Goal: Task Accomplishment & Management: Manage account settings

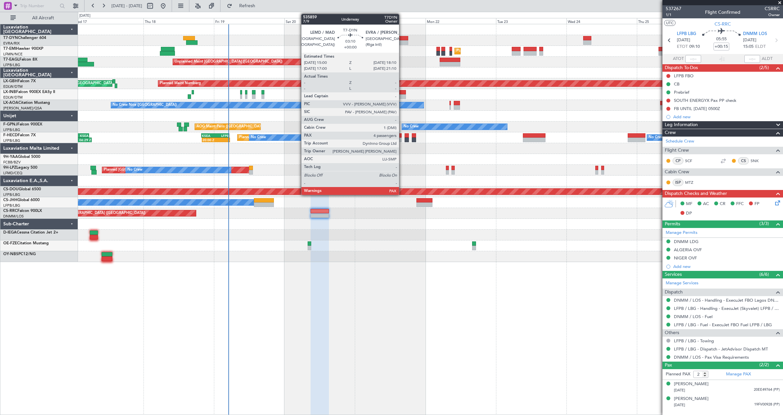
click at [402, 41] on div at bounding box center [402, 42] width 9 height 5
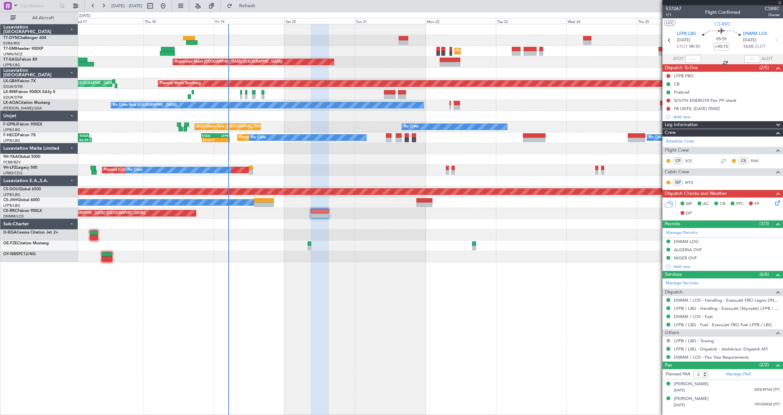
type input "4"
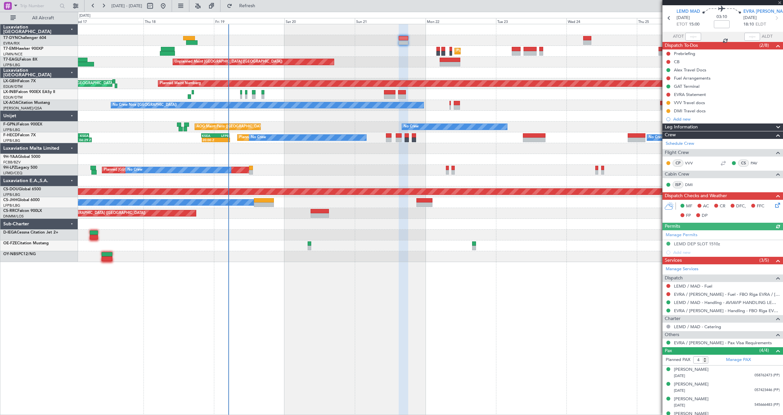
scroll to position [31, 0]
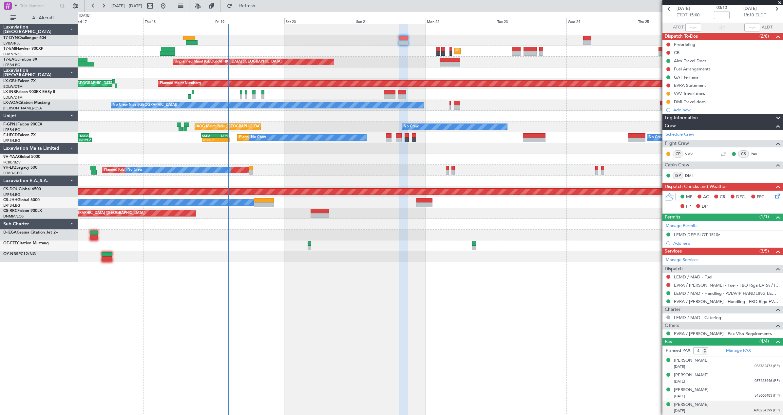
click at [743, 408] on div "[DATE] AX0254399 (PP)" at bounding box center [727, 411] width 106 height 7
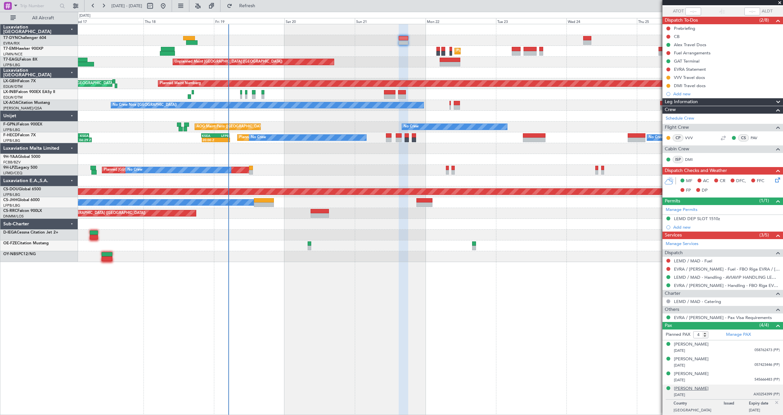
click at [699, 386] on div "[PERSON_NAME]" at bounding box center [691, 388] width 35 height 7
click at [691, 386] on div "[PERSON_NAME]" at bounding box center [691, 388] width 35 height 7
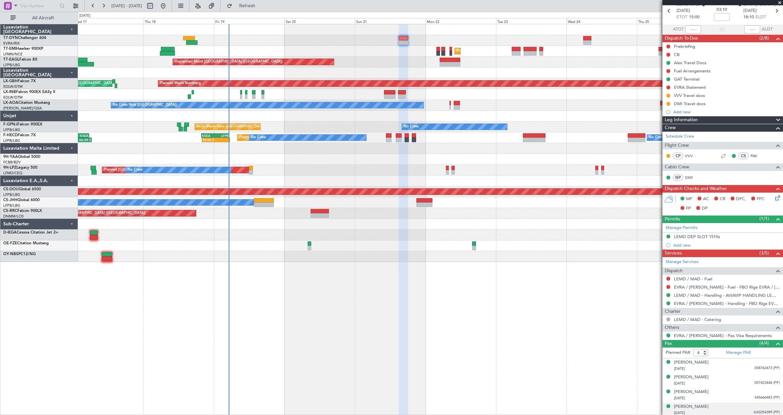
scroll to position [0, 0]
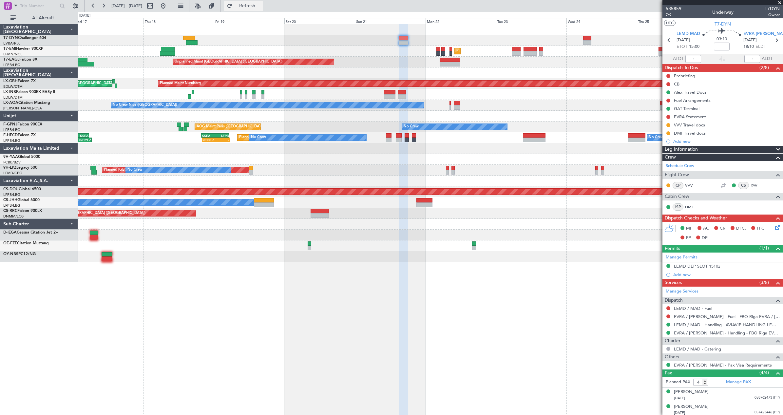
click at [259, 6] on span "Refresh" at bounding box center [247, 6] width 28 height 5
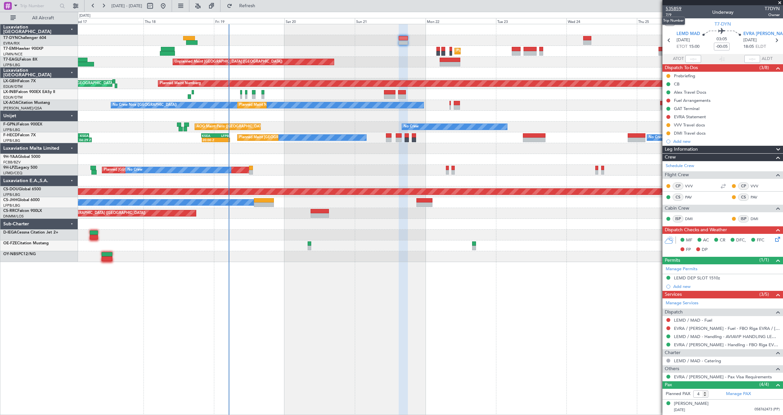
click at [671, 7] on span "535859" at bounding box center [673, 8] width 16 height 7
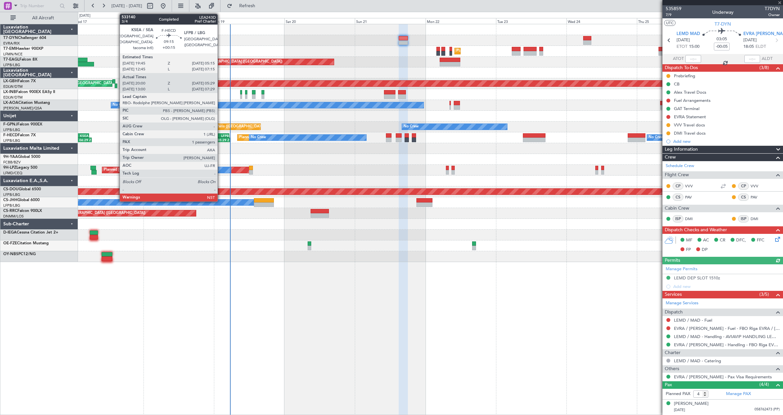
click at [220, 137] on div "KSEA 19:45 Z LFPB 05:15 Z" at bounding box center [215, 135] width 28 height 5
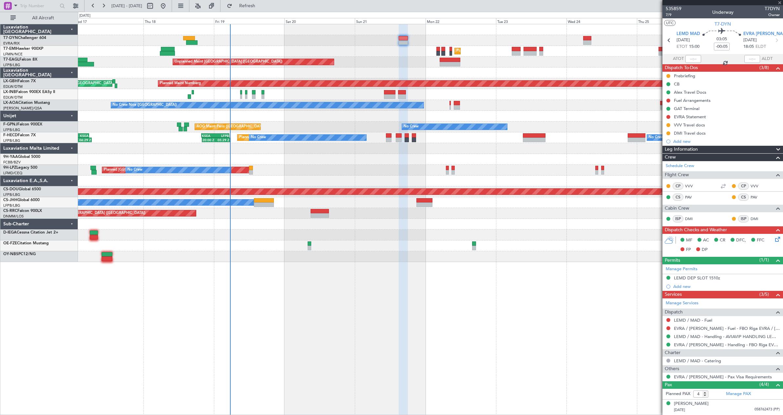
type input "+00:15"
type input "20:10"
type input "05:24"
type input "1"
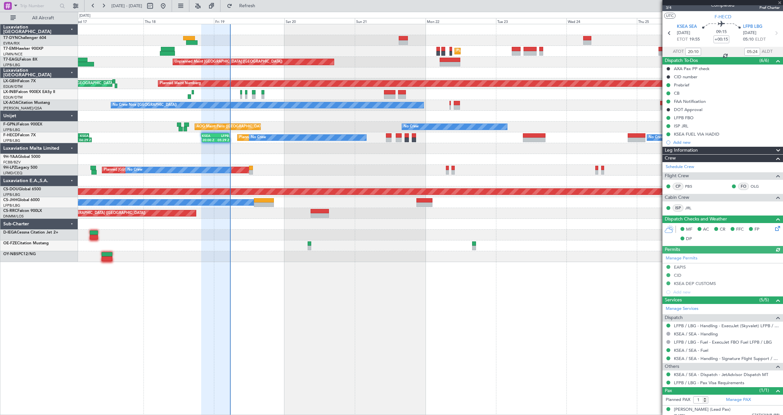
scroll to position [12, 0]
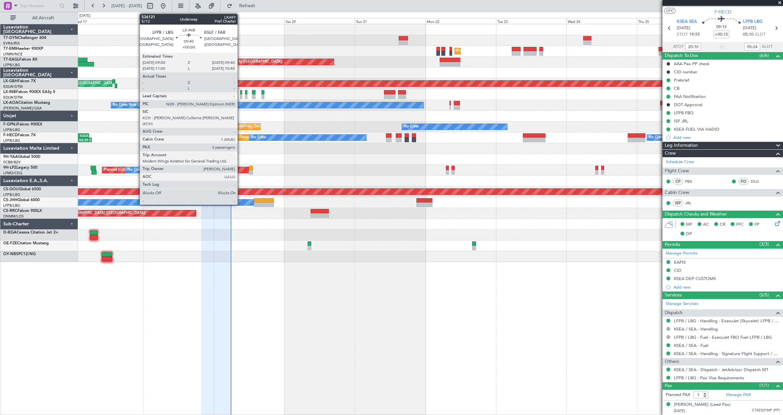
click at [240, 93] on div at bounding box center [241, 92] width 2 height 5
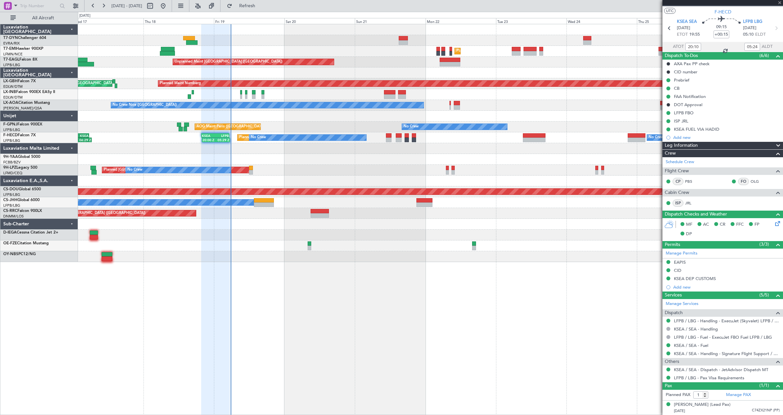
type input "3"
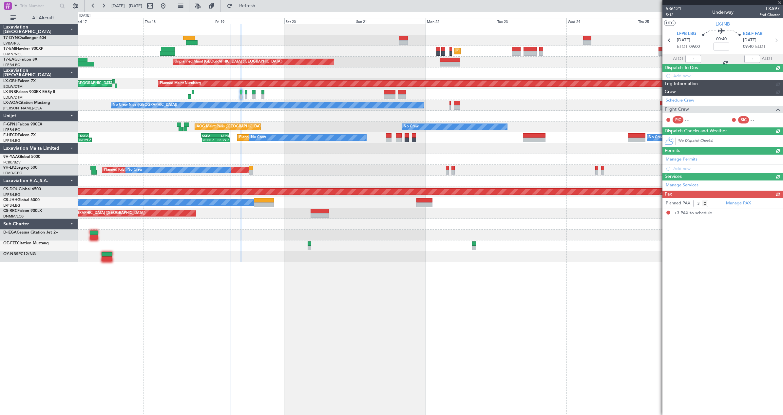
scroll to position [0, 0]
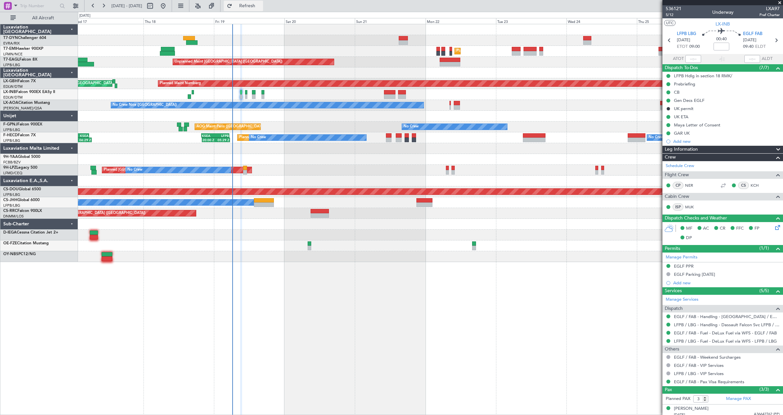
click at [261, 7] on span "Refresh" at bounding box center [247, 6] width 28 height 5
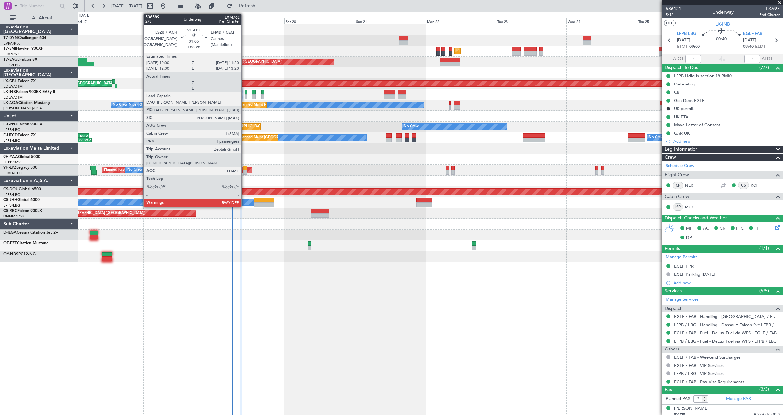
click at [244, 169] on div at bounding box center [245, 168] width 4 height 5
click at [245, 170] on div at bounding box center [245, 172] width 4 height 5
click at [245, 169] on div at bounding box center [245, 168] width 4 height 5
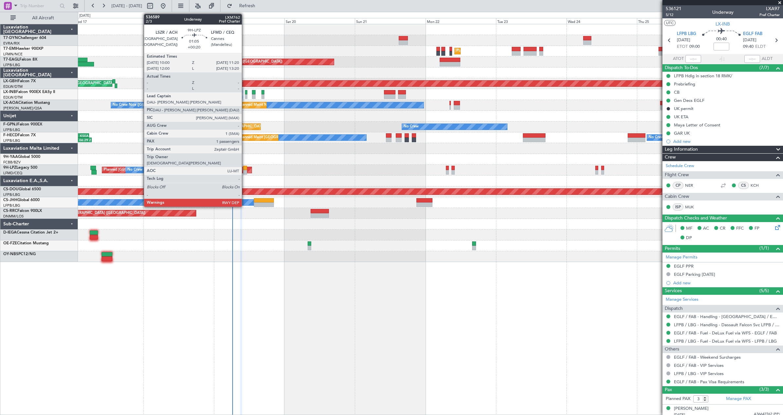
click at [245, 169] on div at bounding box center [245, 168] width 4 height 5
click at [245, 167] on div at bounding box center [245, 168] width 4 height 5
click at [245, 166] on div at bounding box center [245, 168] width 4 height 5
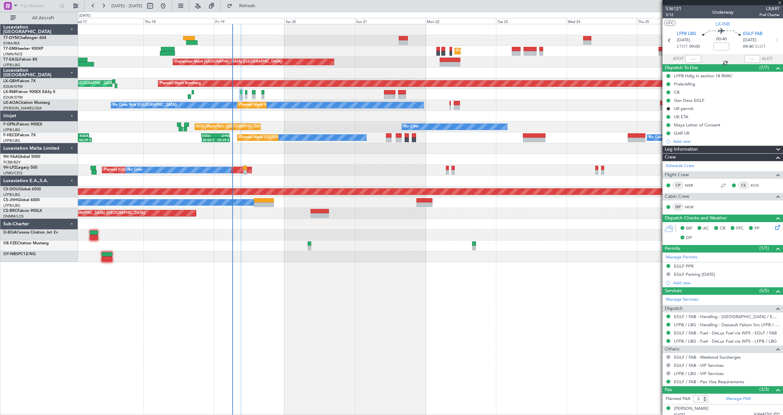
type input "+00:20"
type input "1"
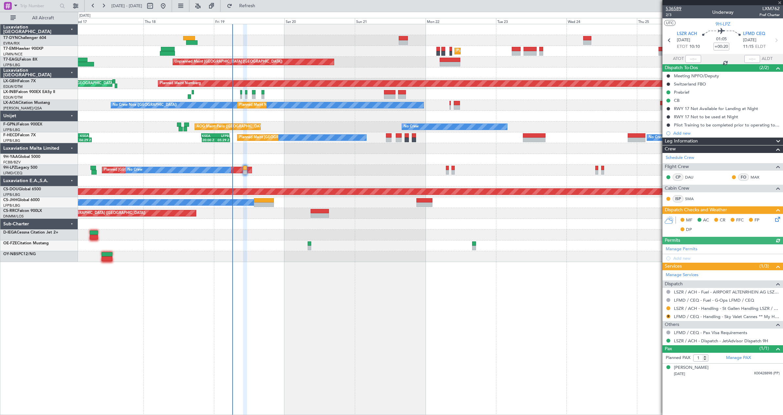
click at [674, 8] on span "536589" at bounding box center [673, 8] width 16 height 7
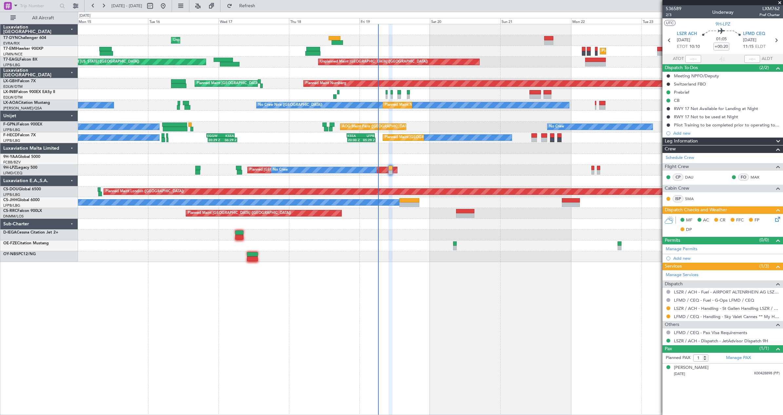
click at [329, 155] on div "Unplanned Maint [GEOGRAPHIC_DATA] (Riga Intl) Planned Maint [GEOGRAPHIC_DATA] U…" at bounding box center [430, 143] width 704 height 238
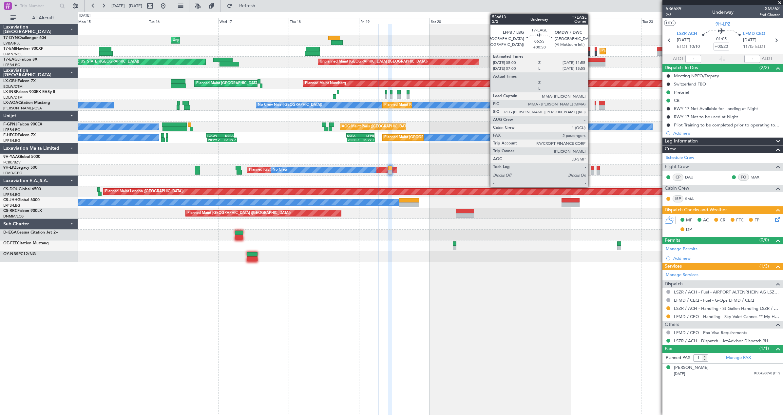
click at [591, 64] on div at bounding box center [594, 64] width 21 height 5
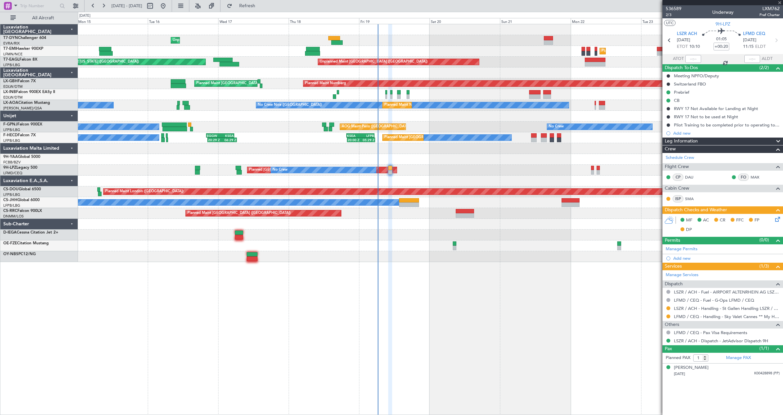
type input "+00:50"
type input "2"
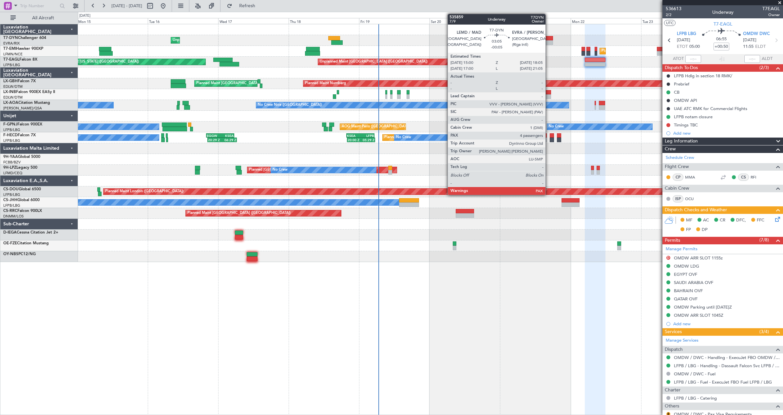
click at [548, 38] on div at bounding box center [548, 38] width 9 height 5
click at [549, 39] on div at bounding box center [548, 38] width 9 height 5
click at [550, 38] on div at bounding box center [548, 38] width 9 height 5
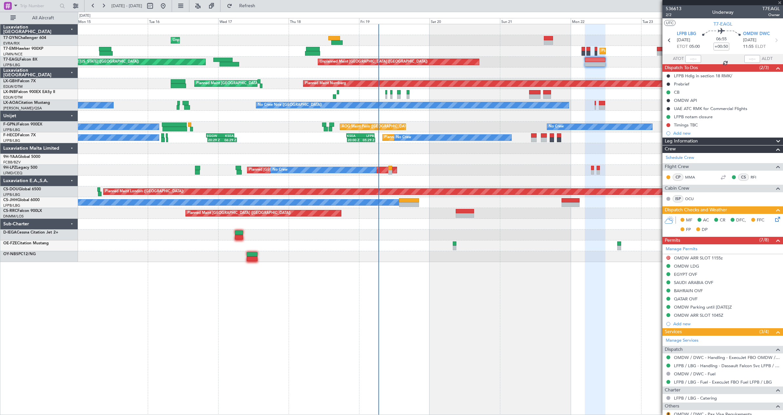
type input "-00:05"
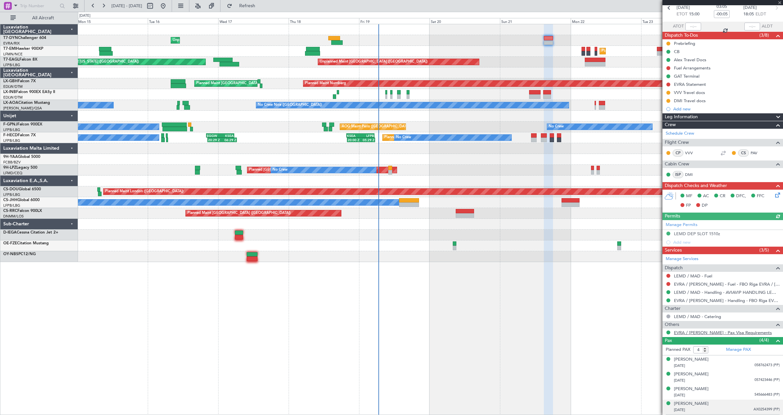
scroll to position [47, 0]
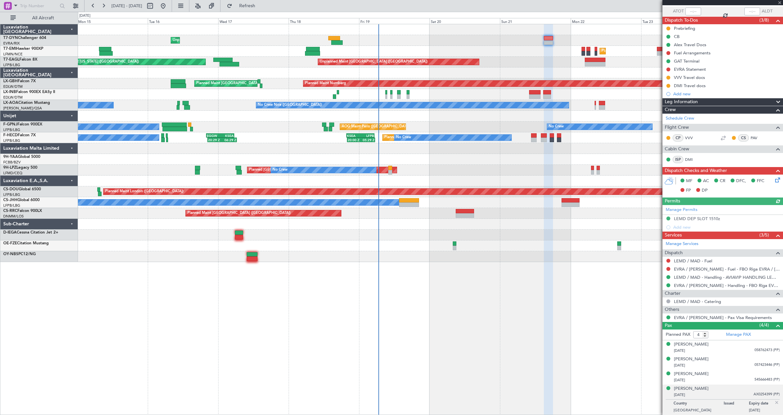
click at [616, 395] on div "Unplanned Maint [GEOGRAPHIC_DATA] (Riga Intl) Planned Maint [GEOGRAPHIC_DATA] P…" at bounding box center [430, 219] width 705 height 391
click at [730, 379] on div "[DATE] 545666483 (PP)" at bounding box center [727, 380] width 106 height 7
click at [728, 406] on div "[PERSON_NAME] [DATE] AX0254399 (PP)" at bounding box center [727, 407] width 106 height 13
click at [703, 387] on div "[PERSON_NAME]" at bounding box center [691, 388] width 35 height 7
click at [692, 371] on div "[PERSON_NAME]" at bounding box center [691, 374] width 35 height 7
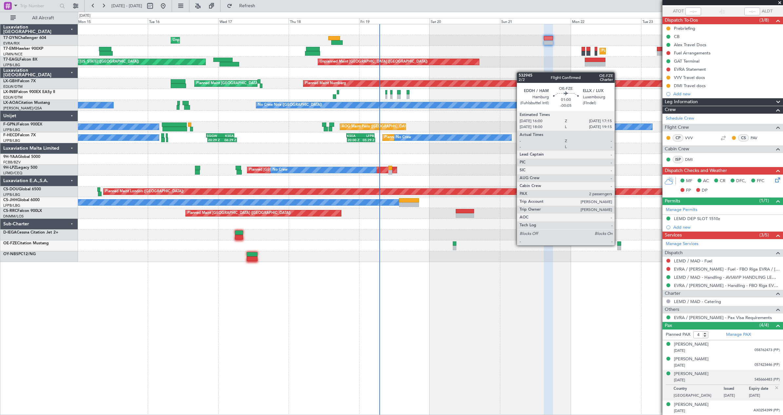
click at [617, 245] on div at bounding box center [619, 243] width 4 height 5
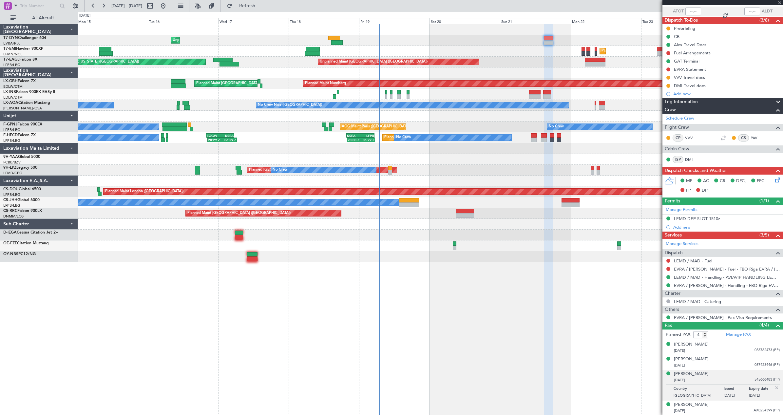
type input "2"
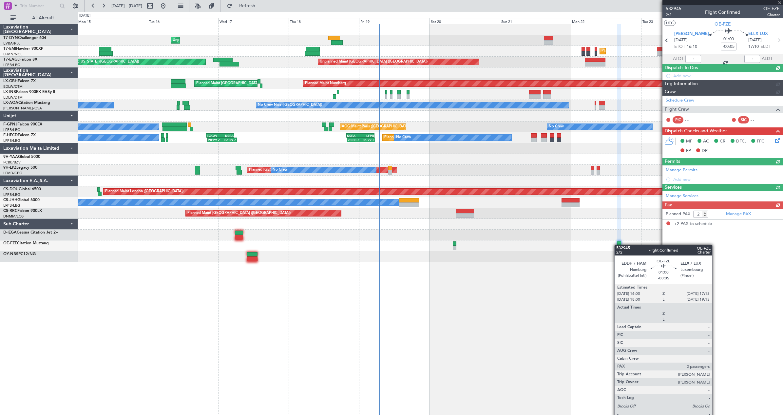
scroll to position [0, 0]
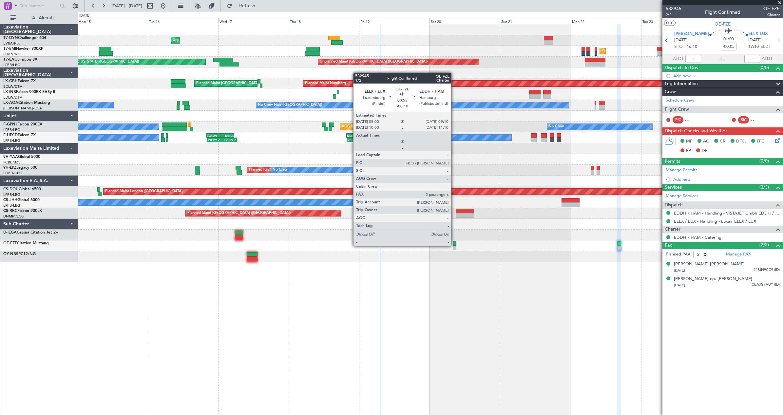
click at [454, 245] on div at bounding box center [455, 243] width 4 height 5
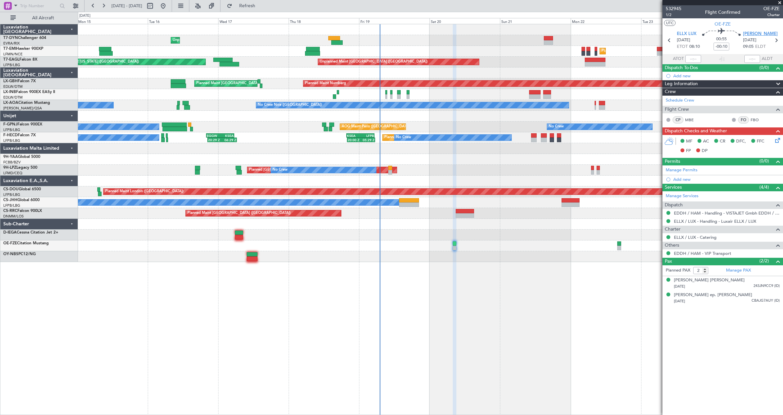
click at [749, 35] on span "[PERSON_NAME]" at bounding box center [760, 34] width 35 height 7
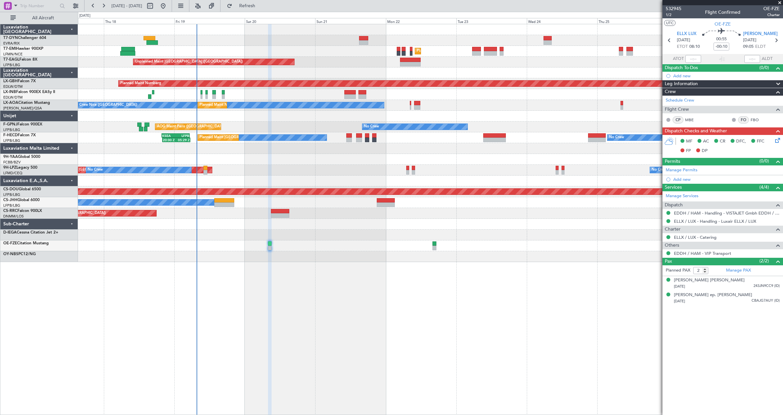
click at [303, 167] on div "Unplanned Maint [GEOGRAPHIC_DATA] (Riga Intl) Planned Maint [GEOGRAPHIC_DATA] U…" at bounding box center [430, 143] width 704 height 238
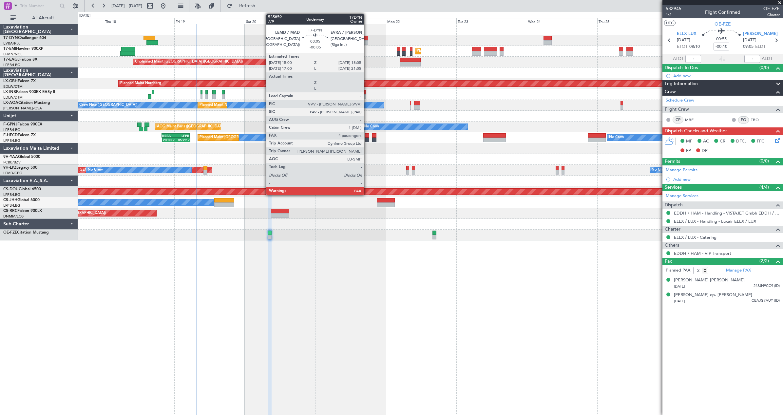
click at [367, 38] on div at bounding box center [363, 38] width 9 height 5
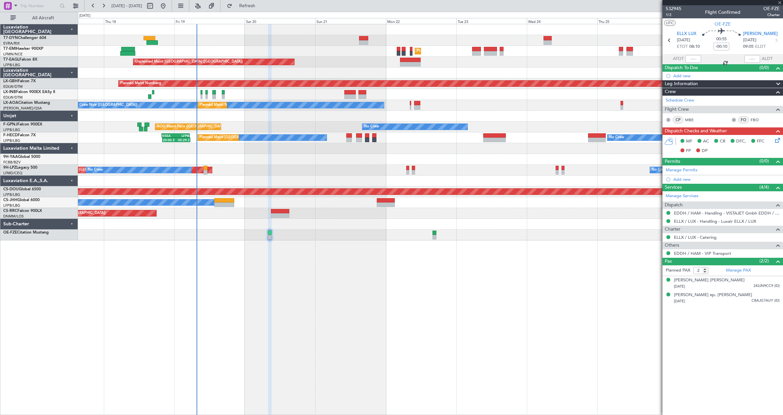
type input "-00:05"
type input "4"
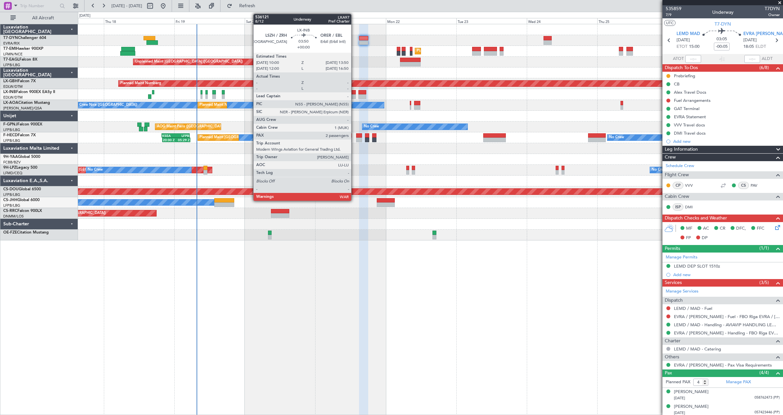
click at [354, 97] on div at bounding box center [349, 96] width 11 height 5
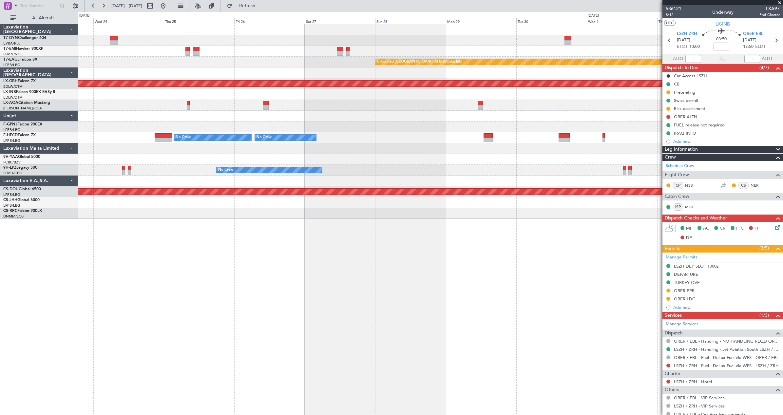
click at [138, 5] on span "[DATE] - [DATE]" at bounding box center [126, 6] width 31 height 6
click at [780, 4] on span at bounding box center [779, 3] width 7 height 6
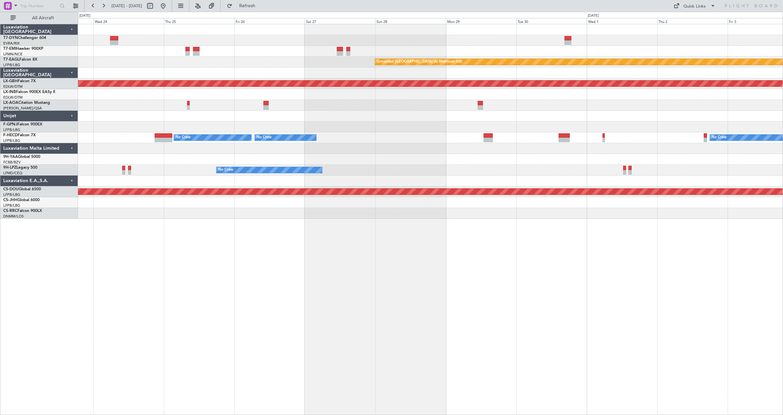
type input "0"
click at [693, 4] on div "Quick Links" at bounding box center [694, 6] width 22 height 7
click at [702, 21] on button "Trip Builder" at bounding box center [694, 22] width 49 height 16
click at [261, 8] on span "Refresh" at bounding box center [247, 6] width 28 height 5
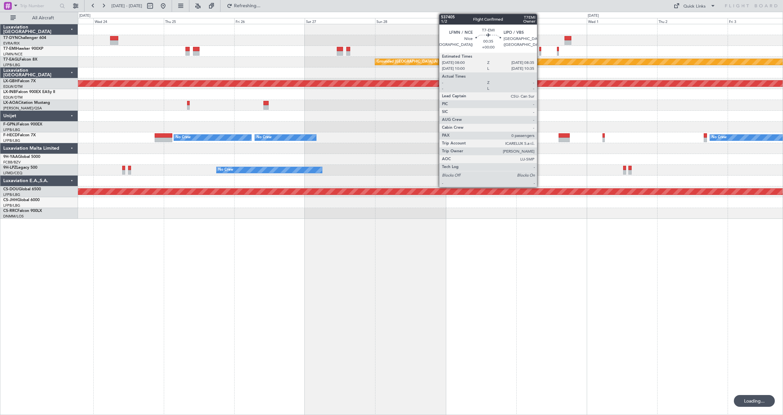
click at [540, 51] on div at bounding box center [540, 53] width 2 height 5
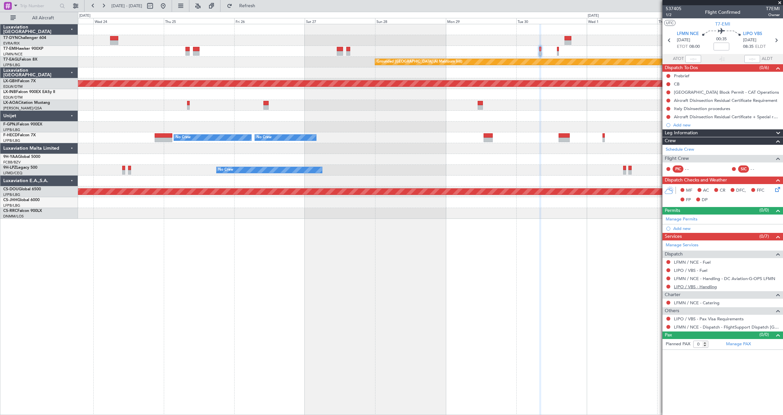
click at [687, 286] on link "LIPO / VBS - Handling" at bounding box center [695, 287] width 43 height 6
click at [260, 4] on span "Refresh" at bounding box center [247, 6] width 28 height 5
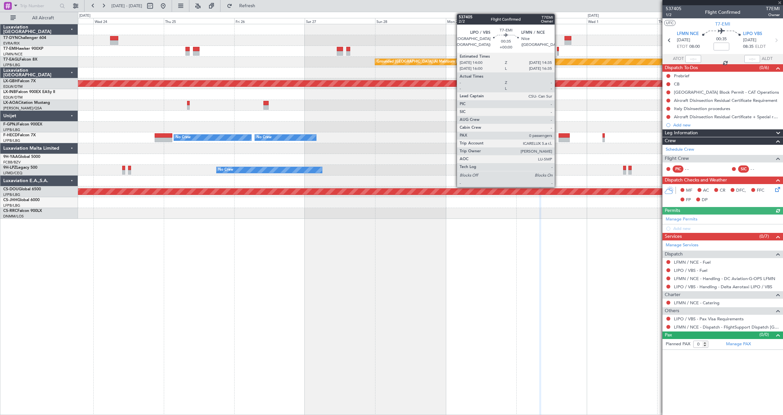
click at [557, 51] on div at bounding box center [558, 53] width 2 height 5
click at [558, 53] on div at bounding box center [558, 53] width 2 height 5
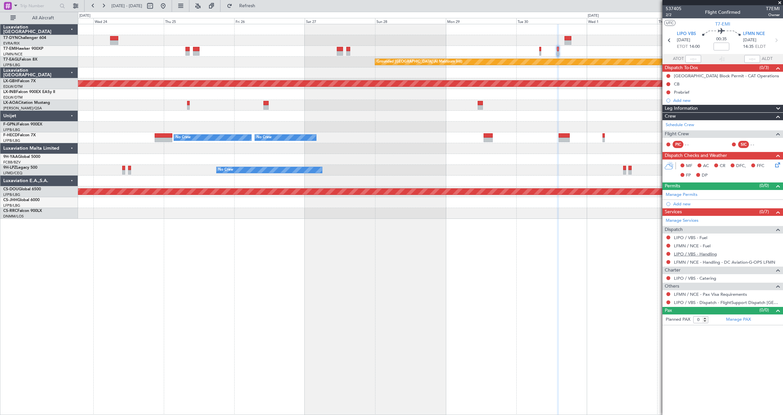
click at [686, 252] on link "LIPO / VBS - Handling" at bounding box center [695, 254] width 43 height 6
click at [673, 9] on span "537405" at bounding box center [673, 8] width 16 height 7
click at [248, 9] on button "Refresh" at bounding box center [243, 6] width 39 height 10
click at [168, 2] on button at bounding box center [163, 6] width 10 height 10
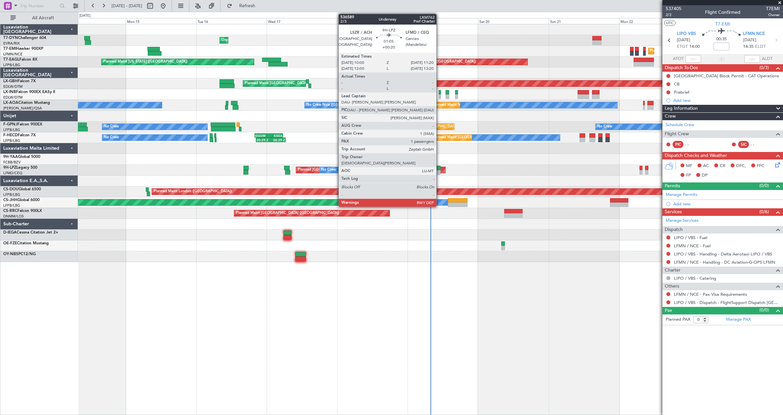
click at [439, 170] on div at bounding box center [438, 168] width 4 height 5
click at [437, 167] on div at bounding box center [438, 168] width 4 height 5
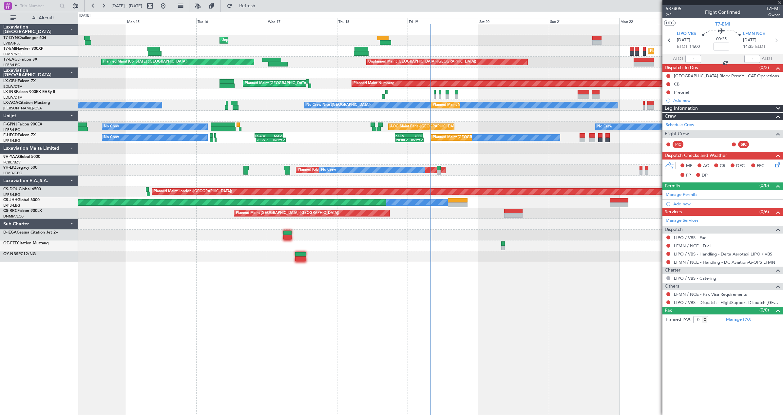
type input "+00:20"
type input "1"
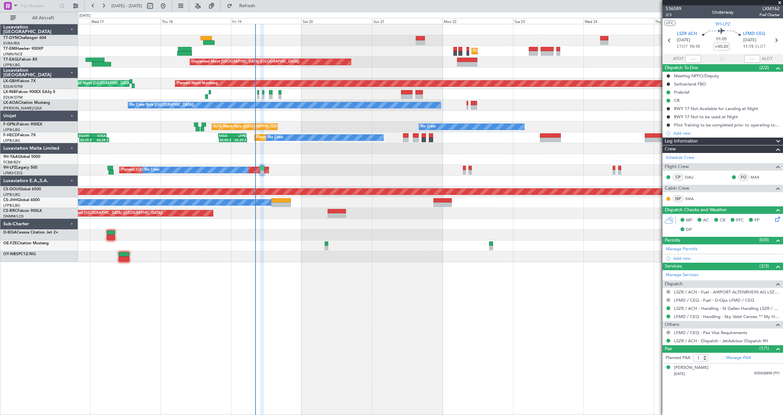
click at [348, 110] on div "Unplanned Maint Riga (Riga Intl) Planned Maint Zurich Unplanned Maint Paris (Le…" at bounding box center [430, 143] width 704 height 238
click at [348, 110] on div "Planned Maint Nice (Côte d'Azur Airport) No Crew Nice (Côte d'Azur Airport) No …" at bounding box center [430, 105] width 704 height 11
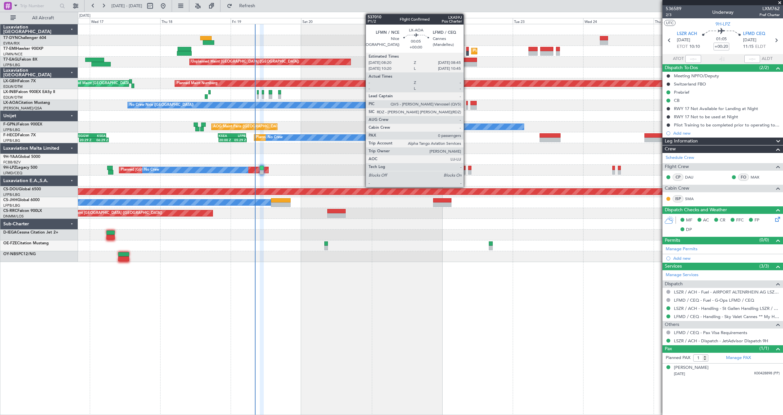
click at [466, 107] on div at bounding box center [466, 107] width 1 height 5
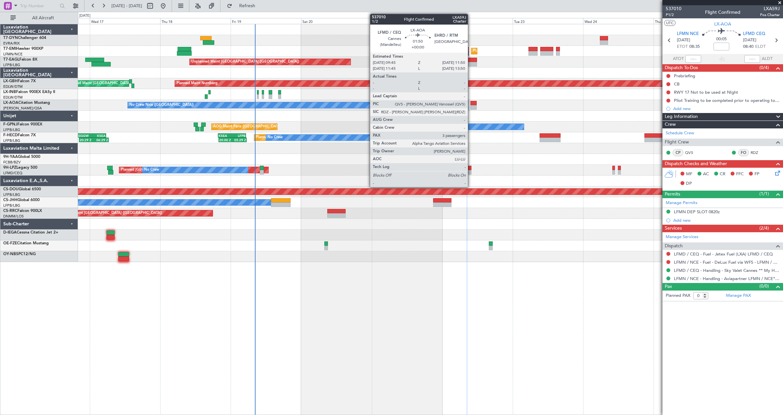
click at [471, 102] on div at bounding box center [473, 103] width 6 height 5
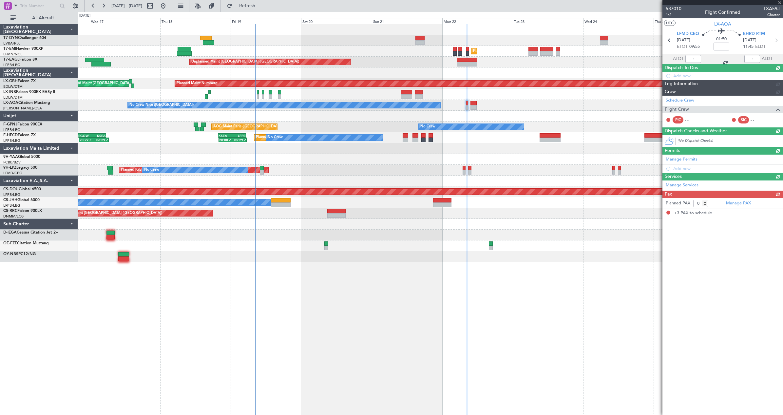
type input "3"
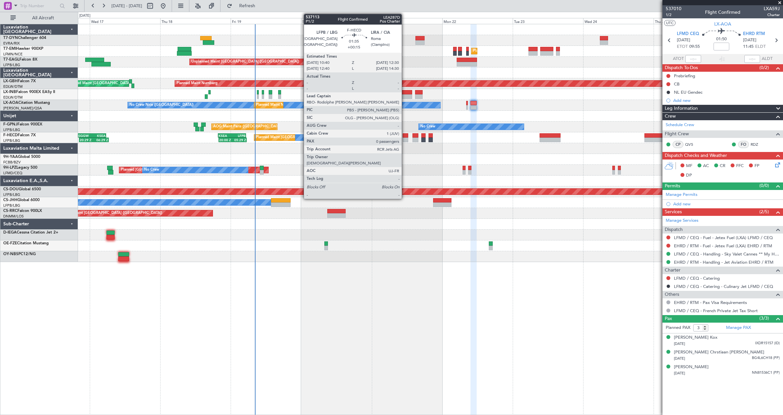
click at [404, 136] on div at bounding box center [405, 135] width 6 height 5
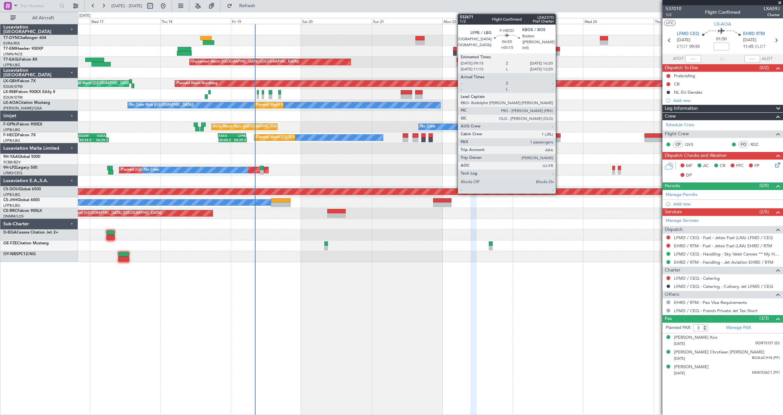
click at [558, 138] on div at bounding box center [549, 140] width 21 height 5
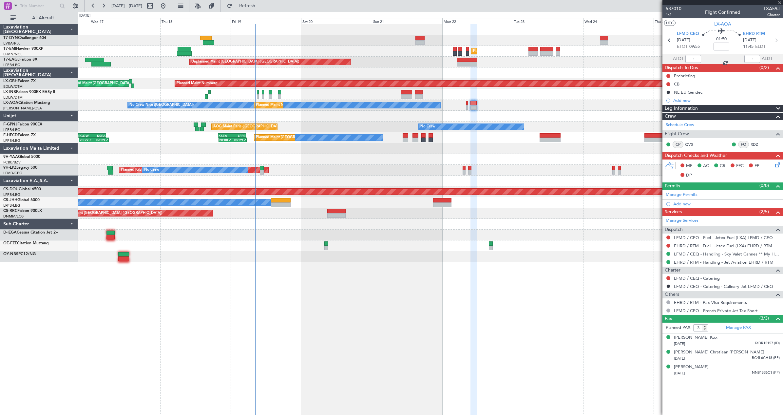
click at [555, 139] on div at bounding box center [549, 140] width 21 height 5
type input "+00:15"
type input "1"
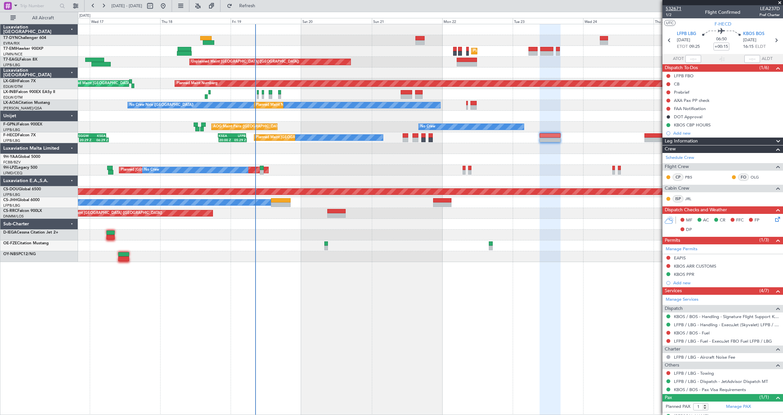
click at [675, 9] on span "532671" at bounding box center [673, 8] width 16 height 7
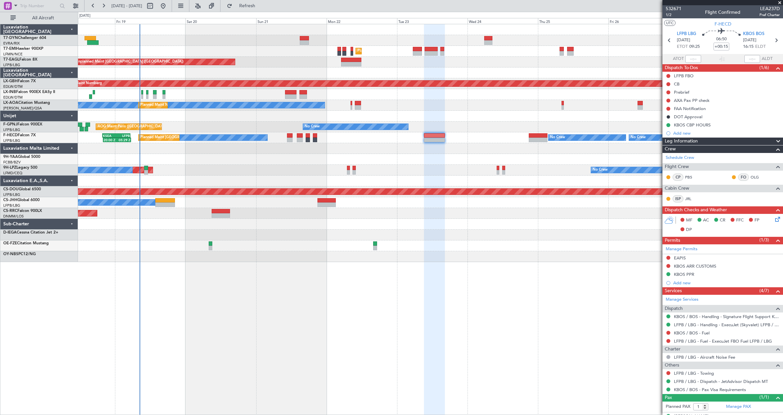
click at [457, 159] on div at bounding box center [430, 159] width 704 height 11
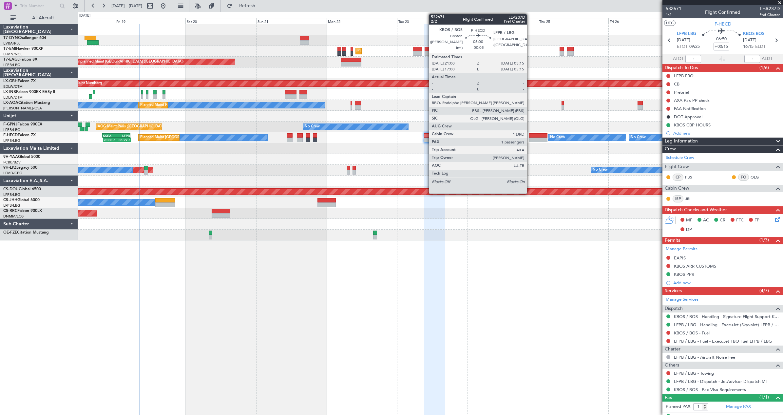
click at [529, 135] on div at bounding box center [537, 135] width 19 height 5
click at [533, 138] on div at bounding box center [537, 140] width 19 height 5
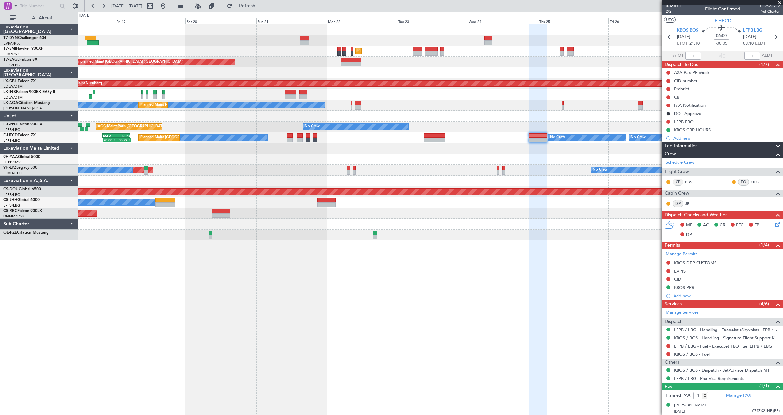
scroll to position [4, 0]
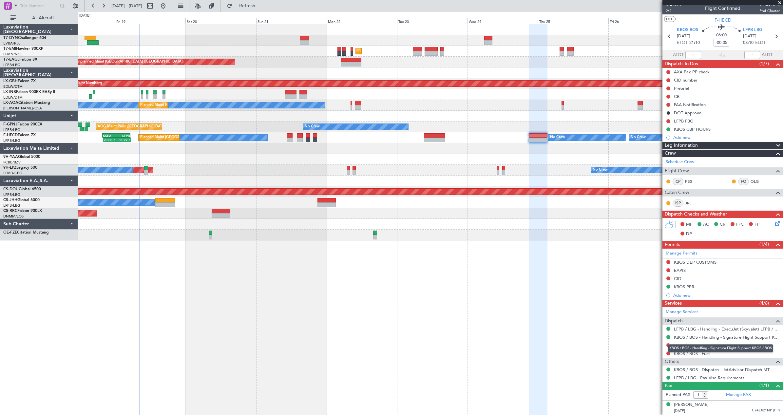
click at [703, 335] on link "KBOS / BOS - Handling - Signature Flight Support KBOS / BOS" at bounding box center [727, 337] width 106 height 6
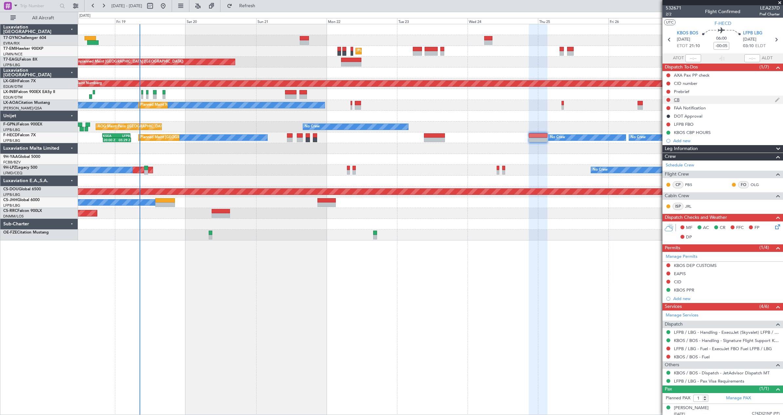
scroll to position [0, 0]
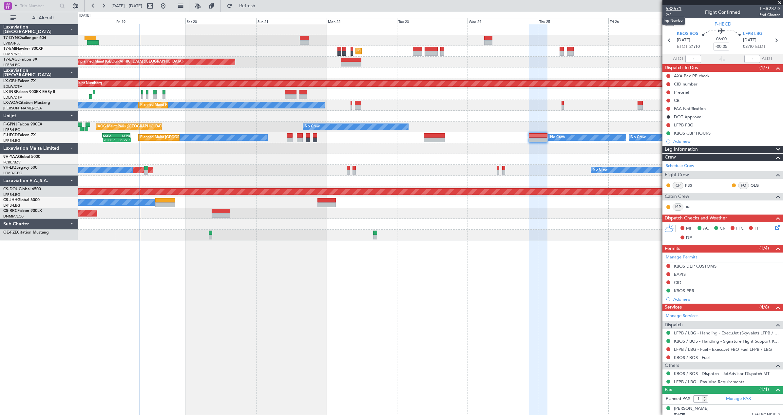
click at [675, 7] on span "532671" at bounding box center [673, 8] width 16 height 7
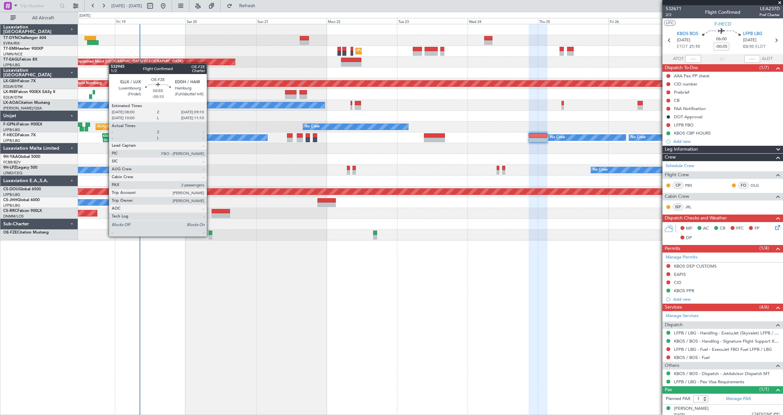
click at [210, 236] on div at bounding box center [211, 237] width 4 height 5
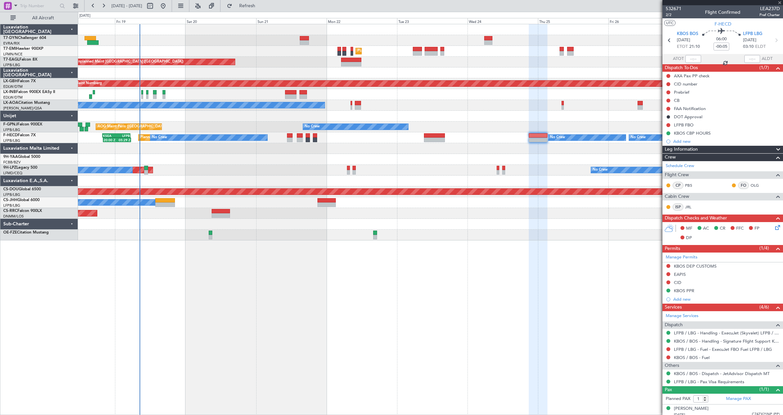
type input "-00:10"
type input "2"
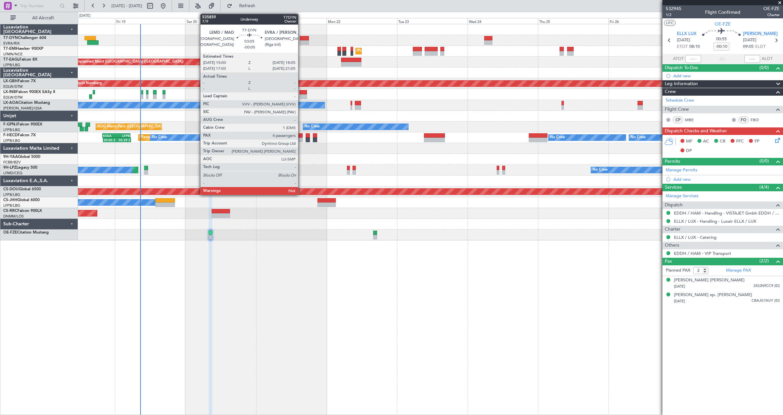
click at [301, 40] on div at bounding box center [304, 38] width 9 height 5
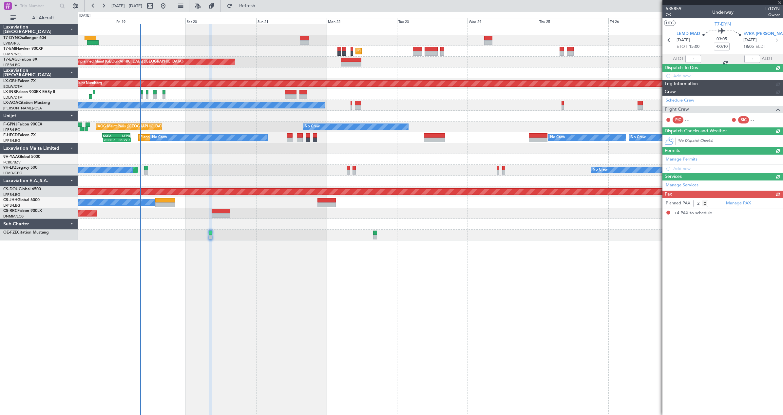
type input "-00:05"
type input "4"
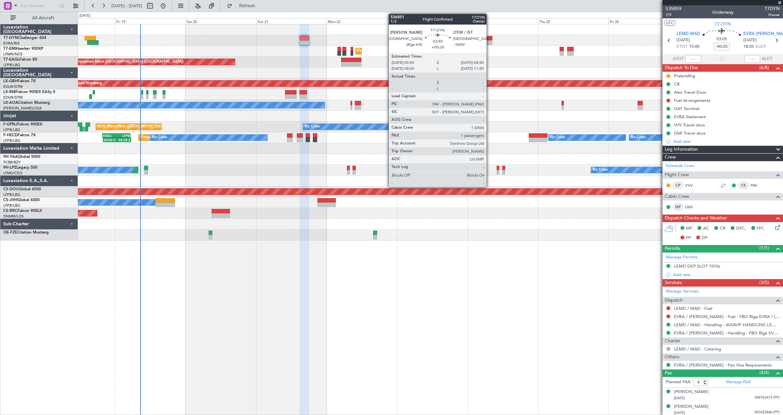
click at [489, 42] on div at bounding box center [488, 42] width 8 height 5
click at [488, 42] on div at bounding box center [488, 42] width 8 height 5
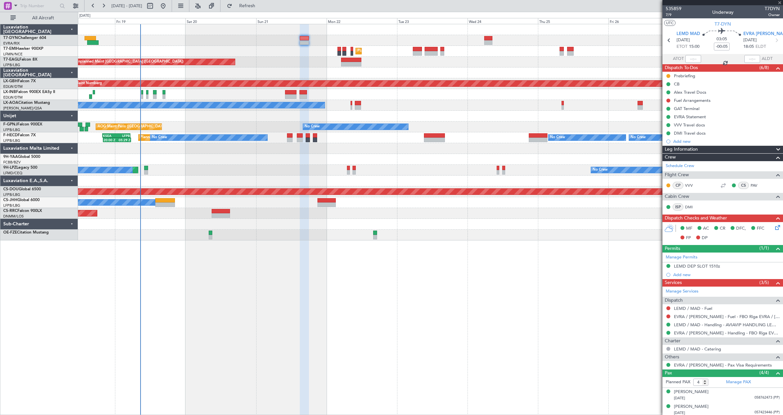
type input "+00:30"
type input "1"
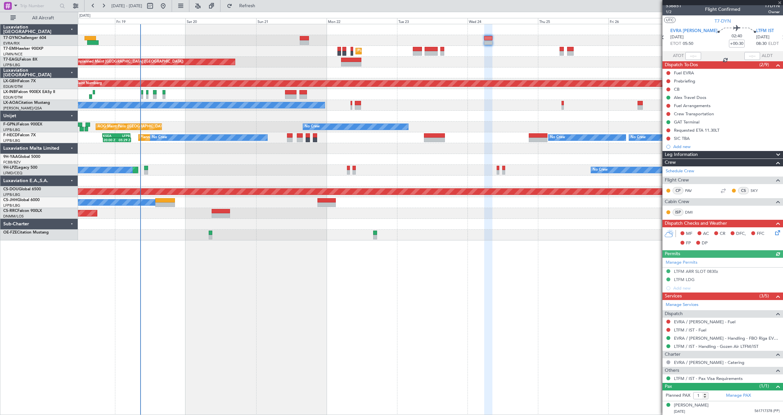
scroll to position [4, 0]
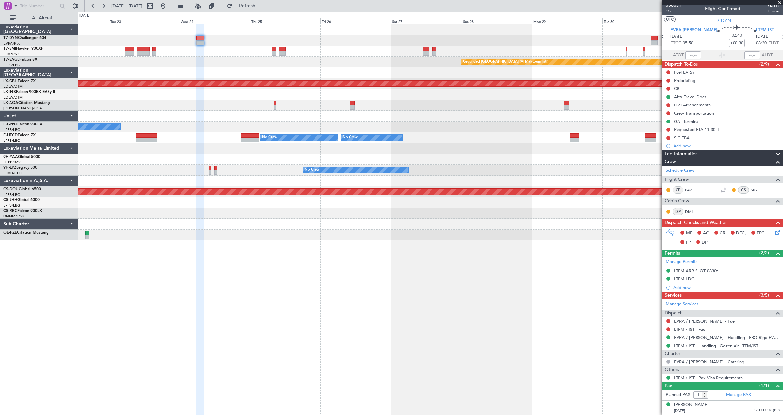
click at [306, 71] on div "Planned Maint Zurich Grounded Dubai (Al Maktoum Intl) Unplanned Maint Paris (Le…" at bounding box center [430, 132] width 704 height 216
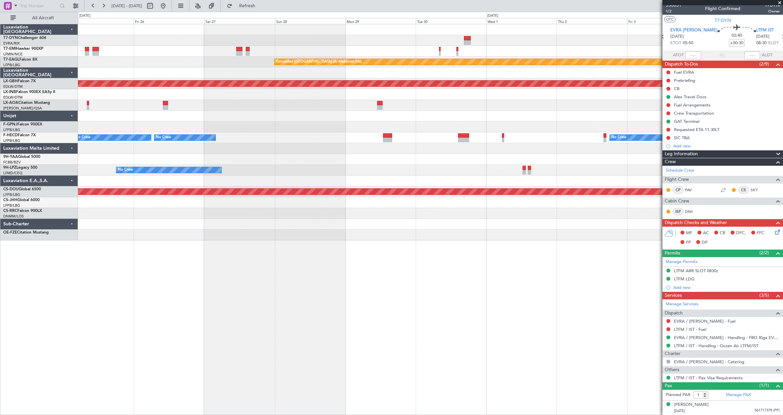
click at [396, 40] on div at bounding box center [430, 40] width 704 height 11
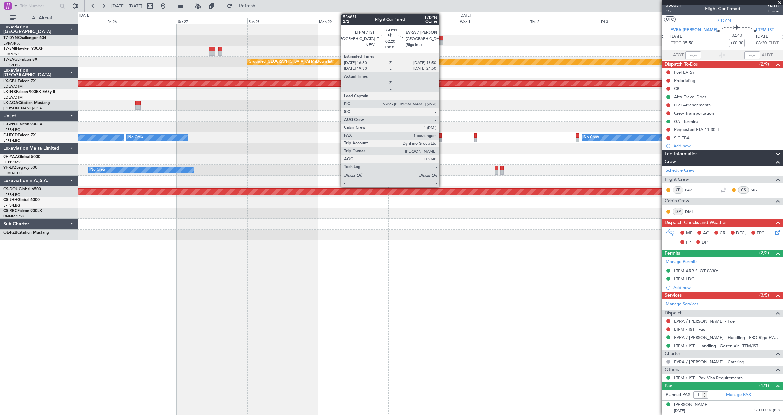
click at [442, 38] on div at bounding box center [439, 38] width 7 height 5
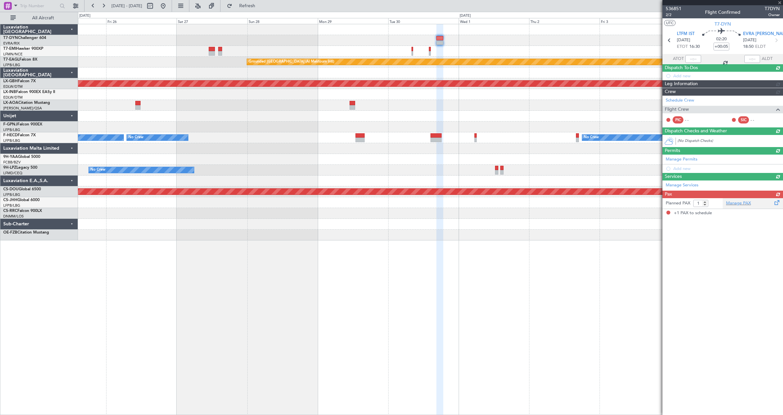
scroll to position [0, 0]
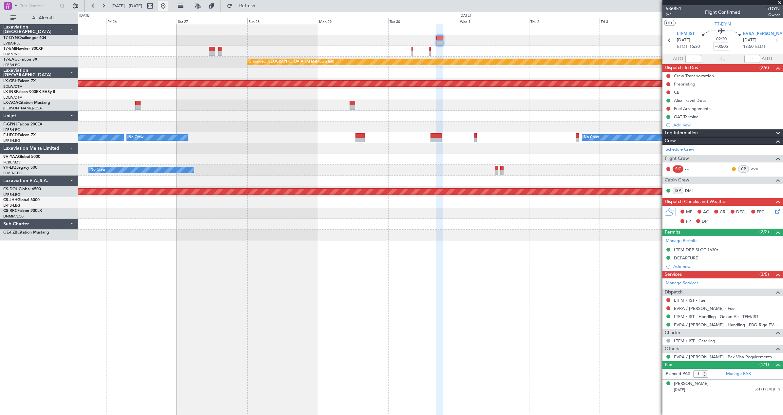
click at [168, 6] on button at bounding box center [163, 6] width 10 height 10
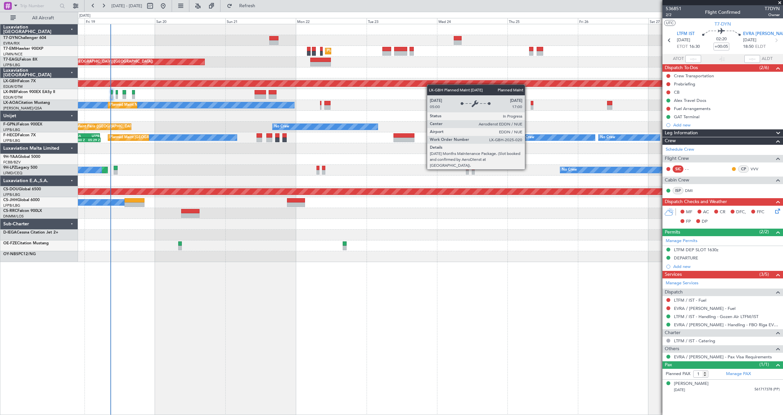
click at [287, 81] on div "Unplanned Maint Riga (Riga Intl) Planned Maint Zurich Unplanned Maint Paris (Le…" at bounding box center [430, 143] width 704 height 238
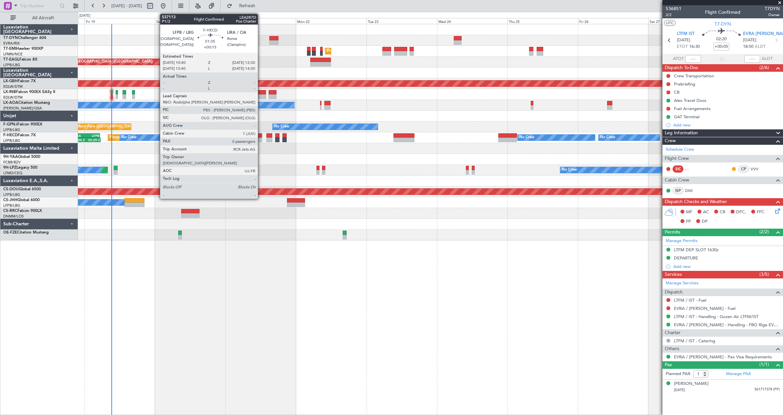
click at [261, 136] on div at bounding box center [259, 135] width 6 height 5
click at [258, 137] on div at bounding box center [259, 135] width 6 height 5
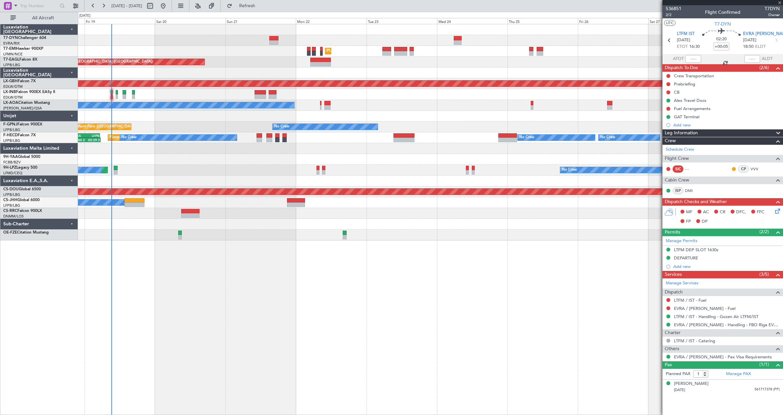
type input "+00:15"
type input "0"
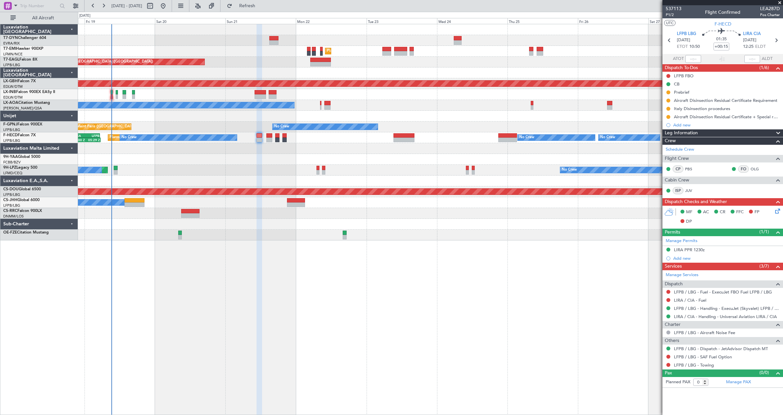
click at [279, 43] on div "Unplanned Maint [GEOGRAPHIC_DATA] (Riga Intl)" at bounding box center [430, 40] width 704 height 11
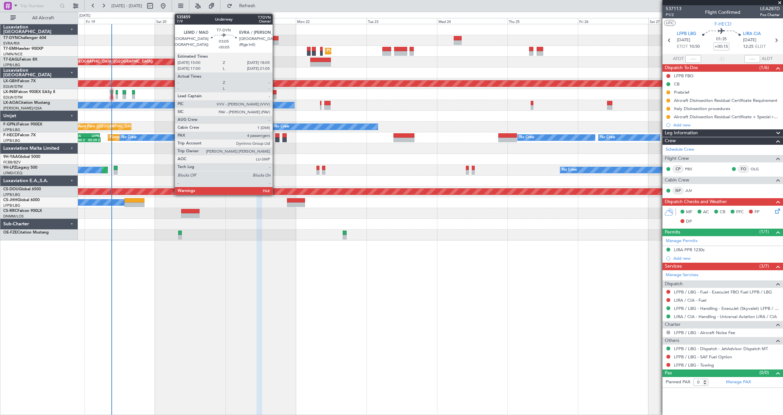
click at [275, 41] on div at bounding box center [273, 42] width 9 height 5
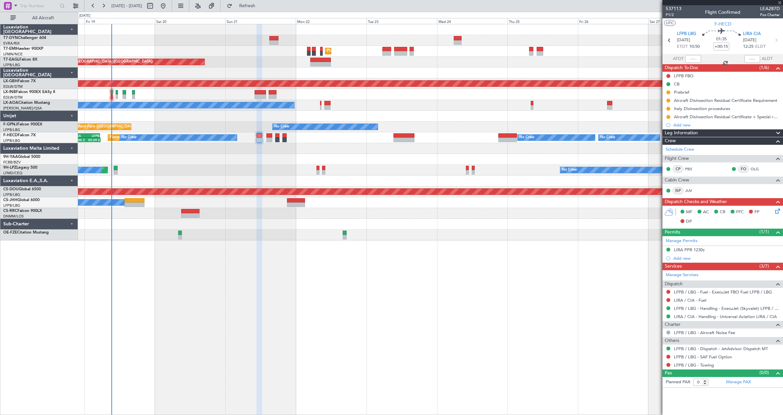
type input "-00:05"
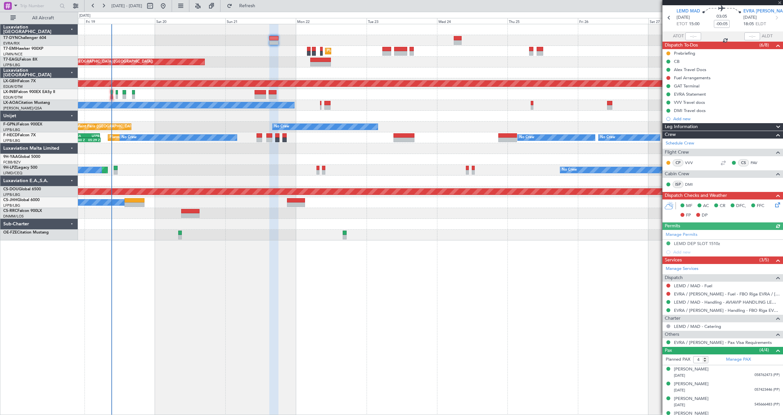
scroll to position [31, 0]
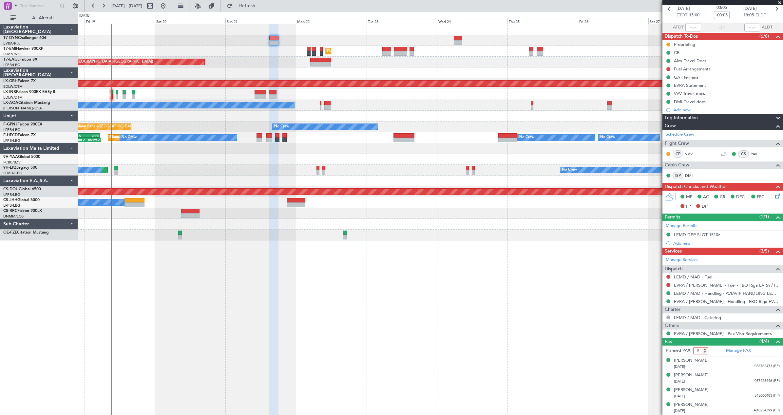
type input "5"
click at [705, 348] on input "5" at bounding box center [700, 350] width 15 height 7
click at [738, 350] on link "Manage PAX" at bounding box center [738, 350] width 25 height 7
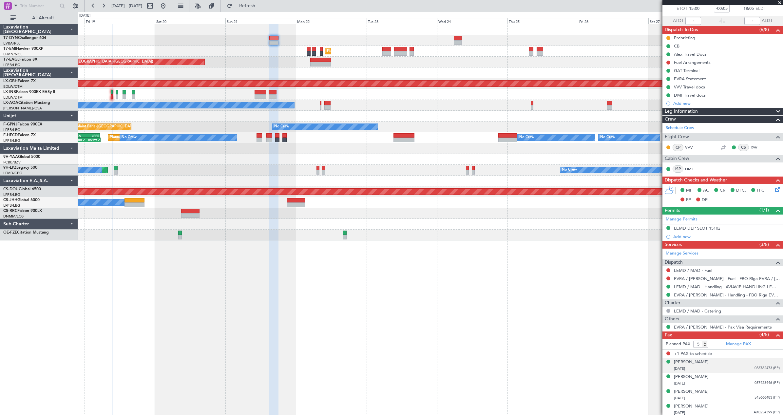
scroll to position [40, 0]
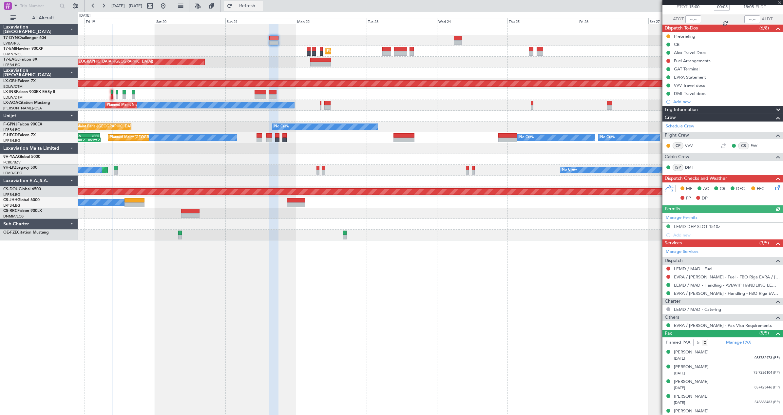
click at [261, 2] on button "Refresh" at bounding box center [243, 6] width 39 height 10
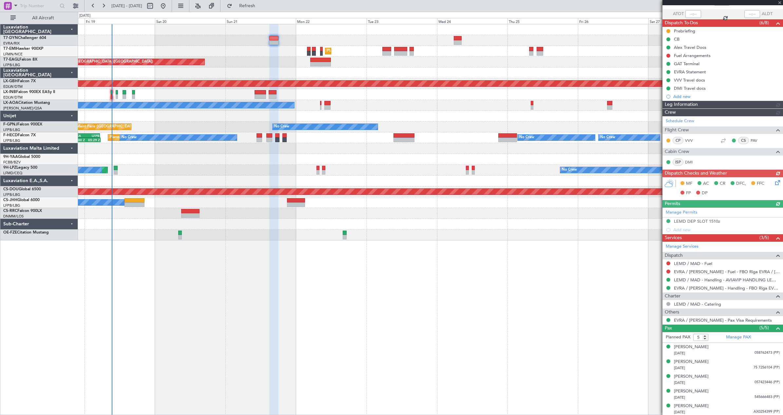
scroll to position [46, 0]
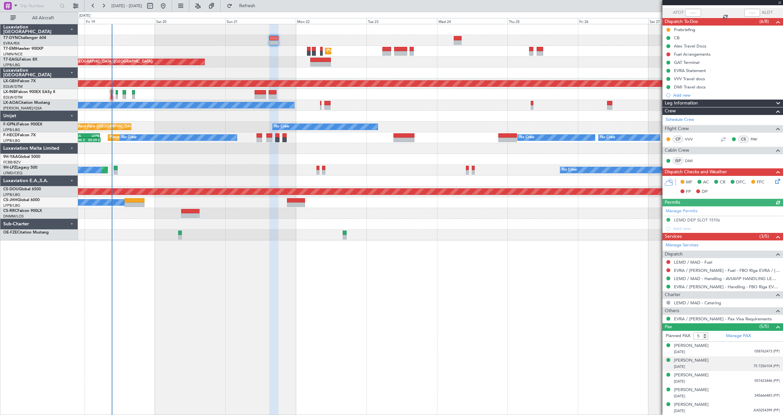
click at [741, 366] on div "01/12/1985 75 7256104 (PP)" at bounding box center [727, 366] width 106 height 7
click at [708, 359] on div "Anna KOVALCHUK" at bounding box center [691, 360] width 35 height 7
click at [745, 336] on link "Manage PAX" at bounding box center [738, 336] width 25 height 7
click at [261, 6] on span "Refresh" at bounding box center [247, 6] width 28 height 5
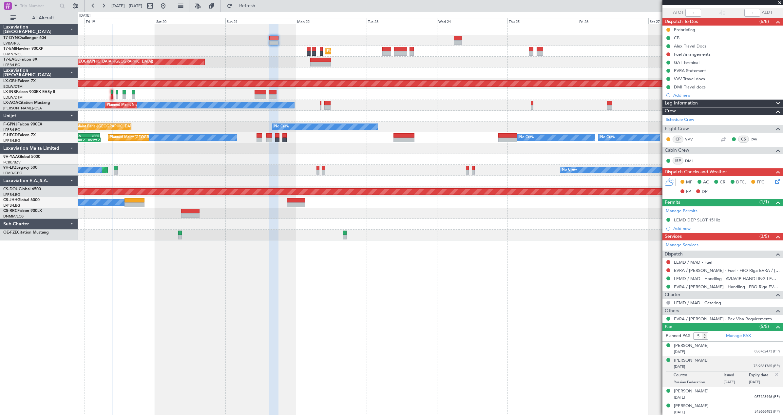
click at [707, 361] on div "Anna KOVALCHUK" at bounding box center [691, 360] width 35 height 7
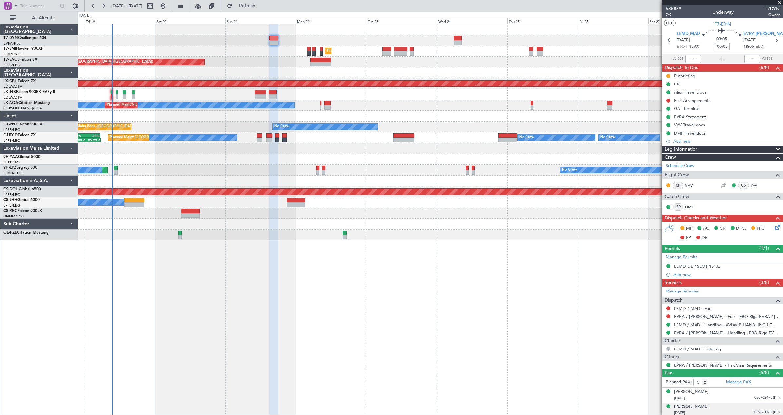
scroll to position [46, 0]
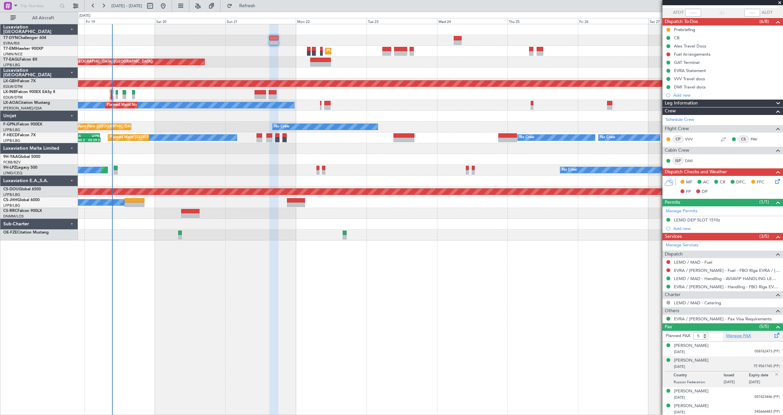
click at [726, 338] on link "Manage PAX" at bounding box center [738, 336] width 25 height 7
click at [260, 7] on span "Refresh" at bounding box center [247, 6] width 28 height 5
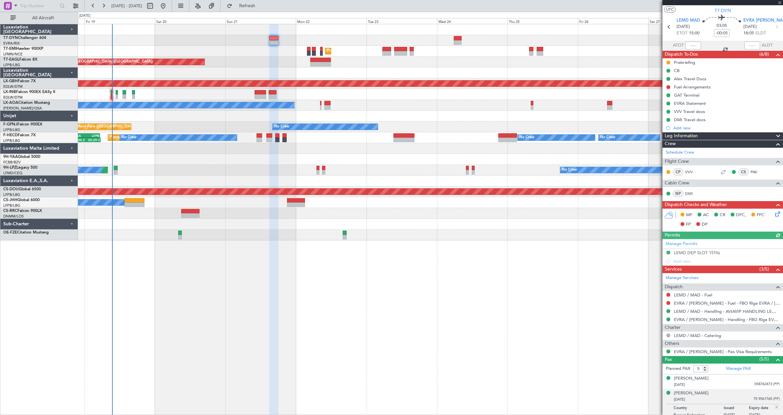
scroll to position [0, 0]
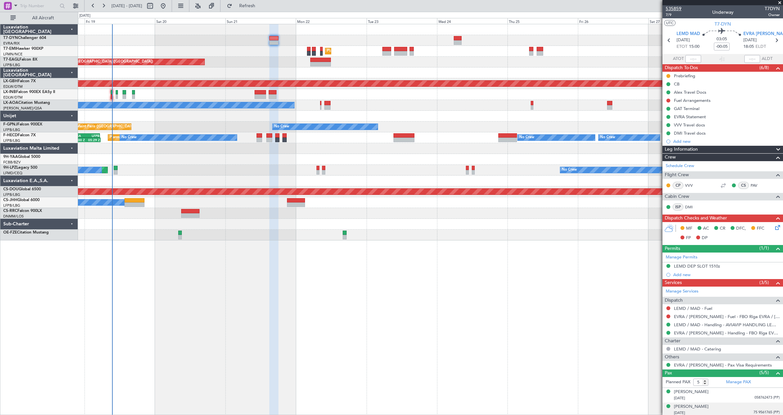
click at [671, 9] on span "535859" at bounding box center [673, 8] width 16 height 7
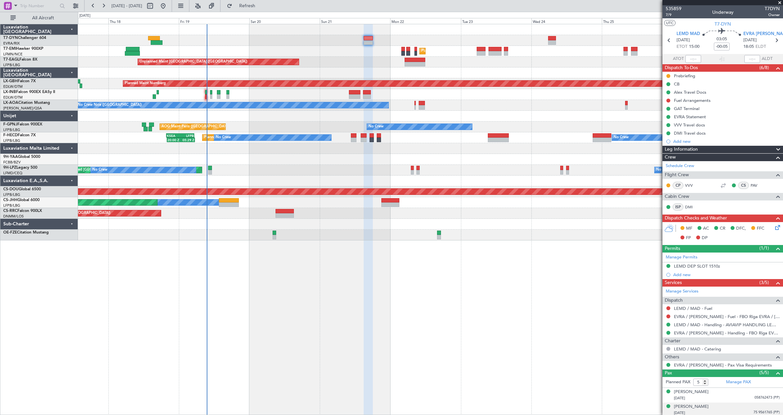
click at [323, 42] on div "Unplanned Maint [GEOGRAPHIC_DATA] (Riga Intl)" at bounding box center [430, 40] width 704 height 11
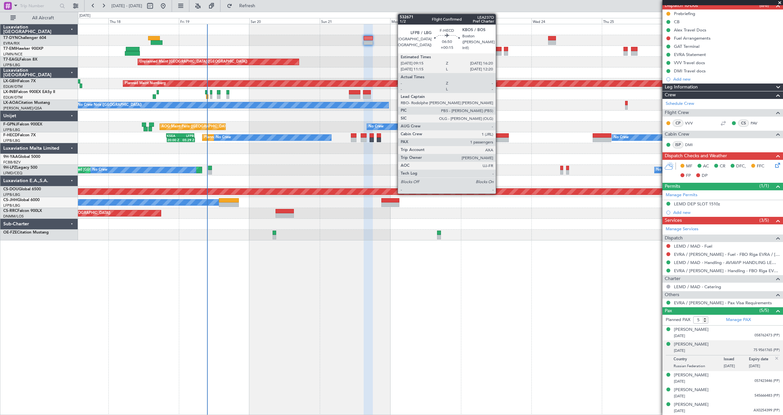
click at [498, 138] on div at bounding box center [498, 140] width 21 height 5
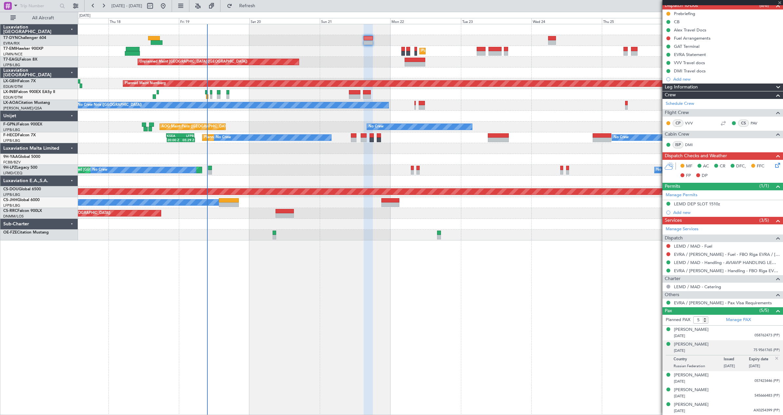
type input "+00:15"
type input "1"
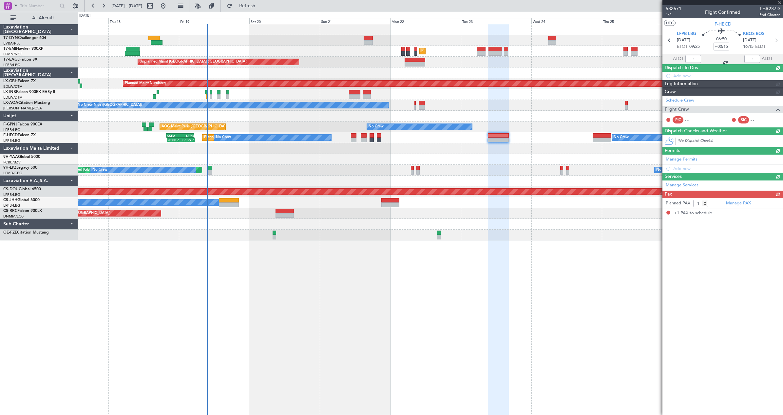
scroll to position [0, 0]
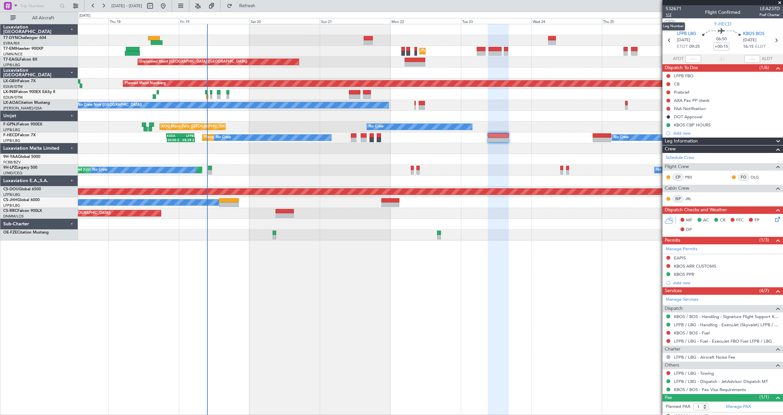
click at [671, 16] on span "1/2" at bounding box center [673, 15] width 16 height 6
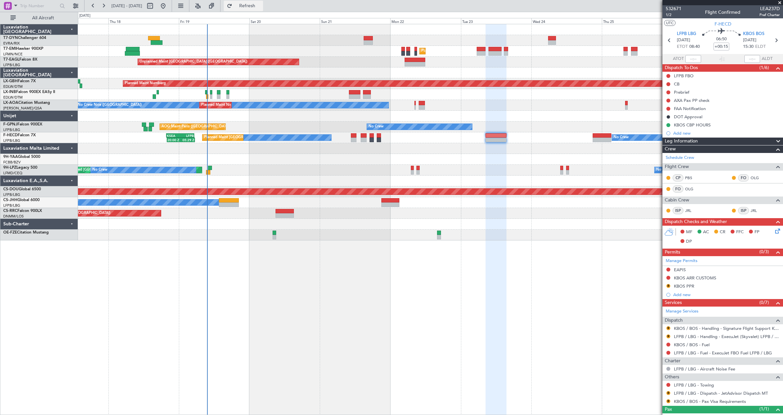
click at [263, 10] on button "Refresh" at bounding box center [243, 6] width 39 height 10
click at [260, 5] on span "Refresh" at bounding box center [247, 6] width 28 height 5
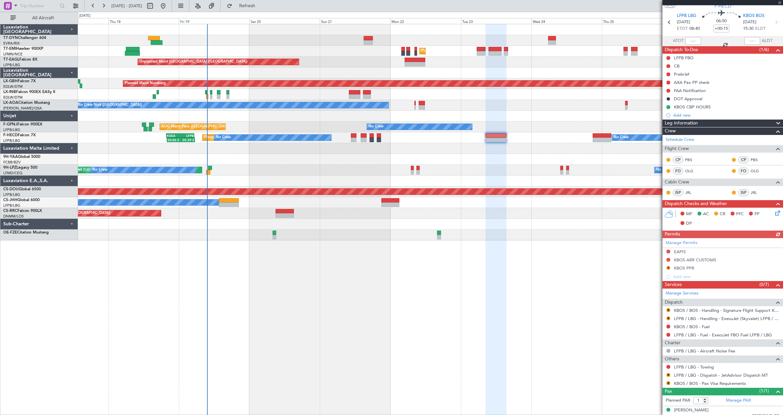
scroll to position [24, 0]
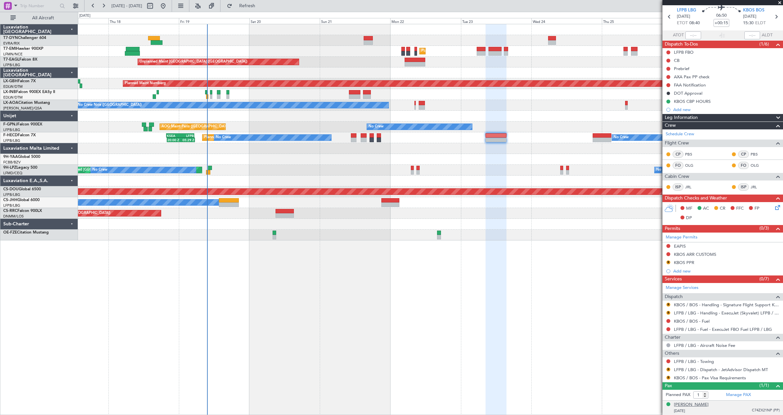
click at [693, 404] on div "Thomas BUBERL" at bounding box center [691, 404] width 35 height 7
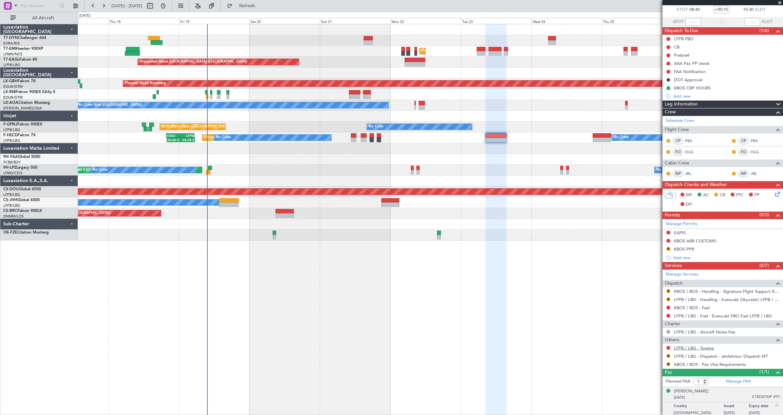
scroll to position [40, 0]
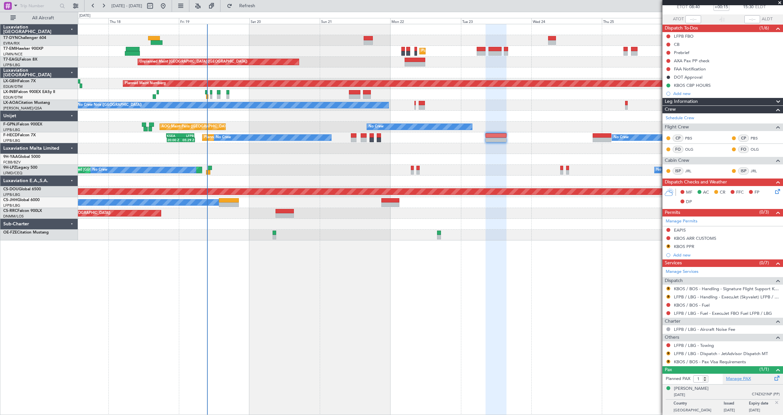
click at [735, 380] on link "Manage PAX" at bounding box center [738, 379] width 25 height 7
click at [256, 7] on span "Refresh" at bounding box center [247, 6] width 28 height 5
click at [693, 386] on div "Thomas BUBERL" at bounding box center [691, 388] width 35 height 7
click at [729, 377] on link "Manage PAX" at bounding box center [738, 379] width 25 height 7
click at [680, 388] on div "Thomas BUBERL" at bounding box center [691, 388] width 35 height 7
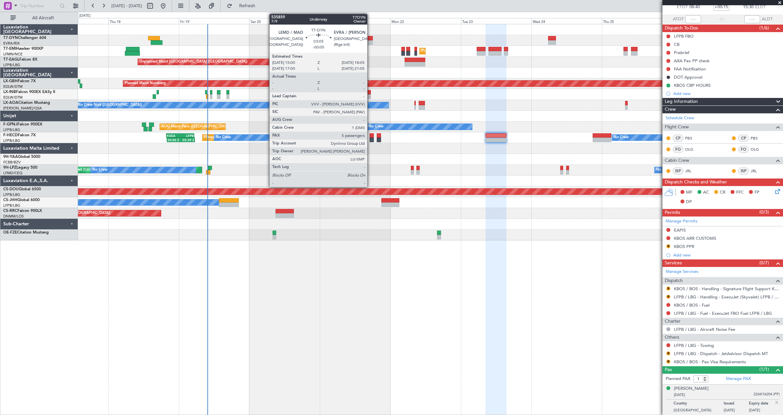
click at [370, 37] on div at bounding box center [367, 38] width 9 height 5
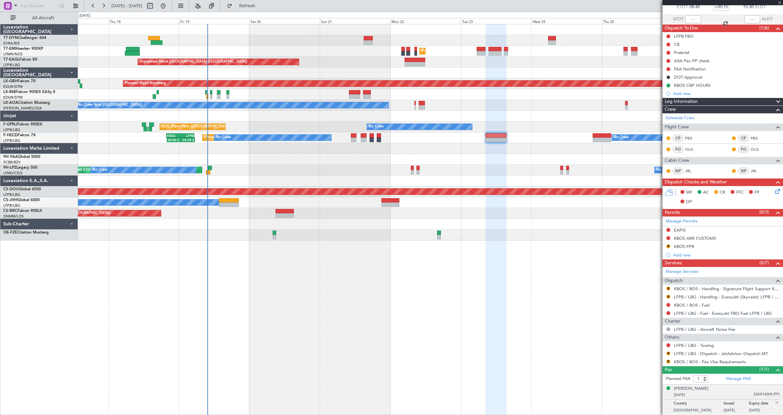
type input "-00:05"
type input "5"
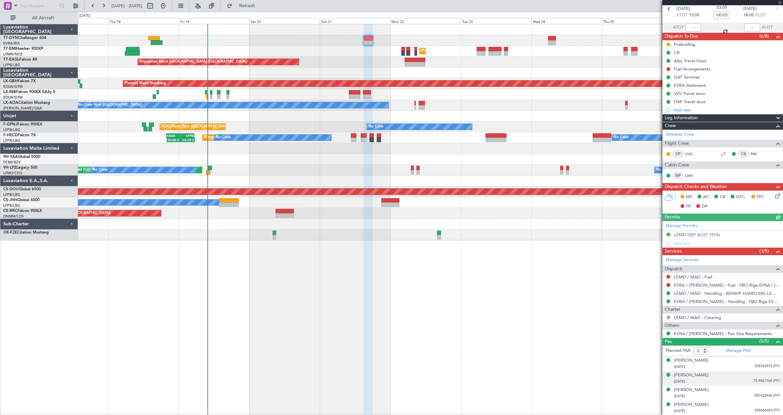
scroll to position [46, 0]
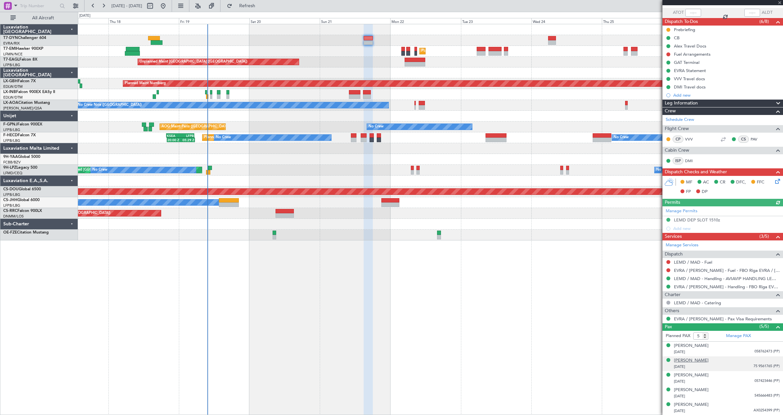
click at [698, 361] on div "Anna KOVALCHUK" at bounding box center [691, 360] width 35 height 7
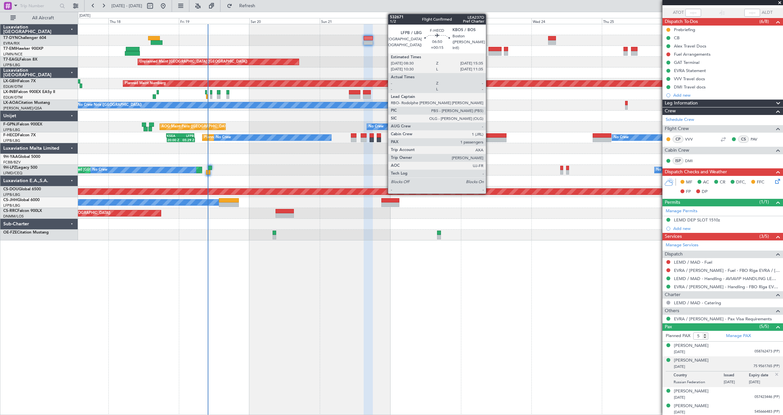
click at [489, 138] on div at bounding box center [495, 140] width 21 height 5
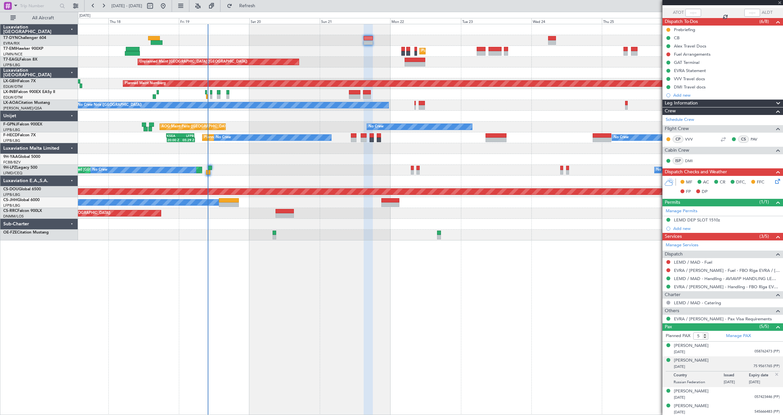
type input "+00:15"
type input "1"
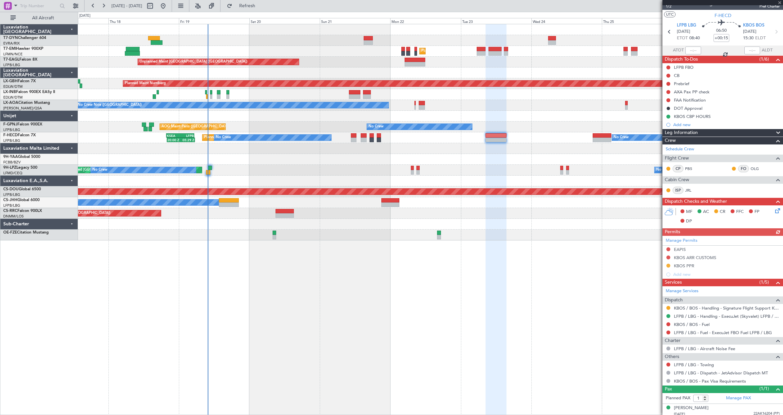
scroll to position [12, 0]
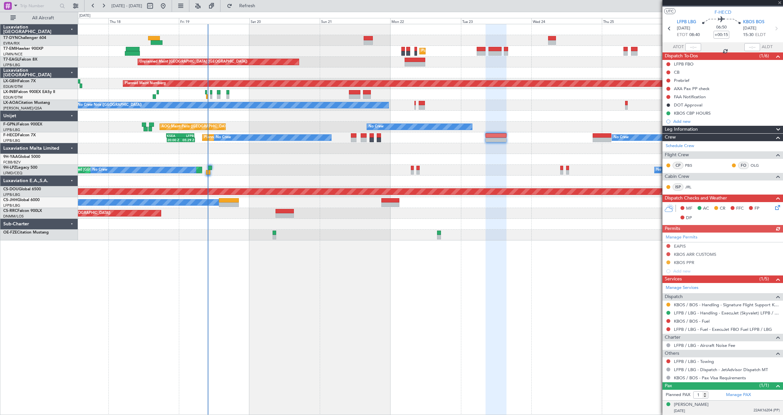
click at [712, 410] on div "24/03/1973 22AK16204 (PP)" at bounding box center [727, 411] width 106 height 7
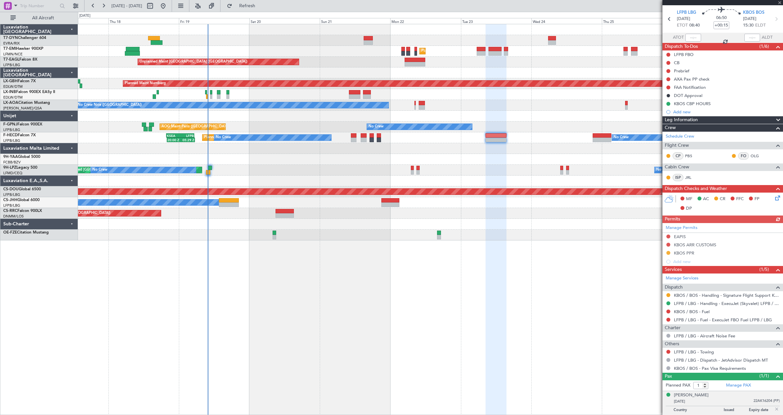
scroll to position [28, 0]
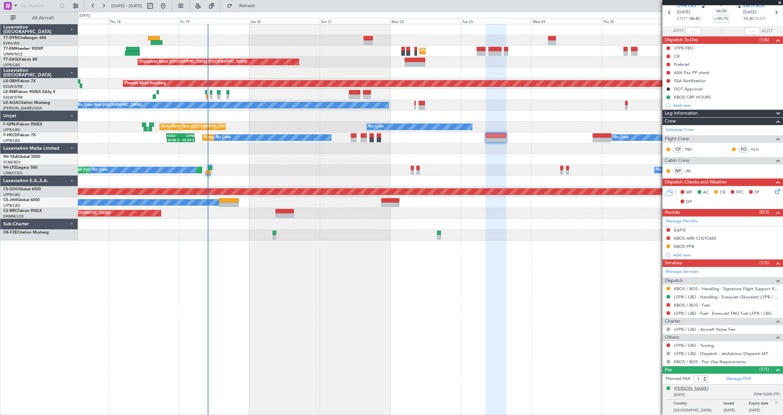
click at [691, 386] on div "Thomas BUBERL" at bounding box center [691, 388] width 35 height 7
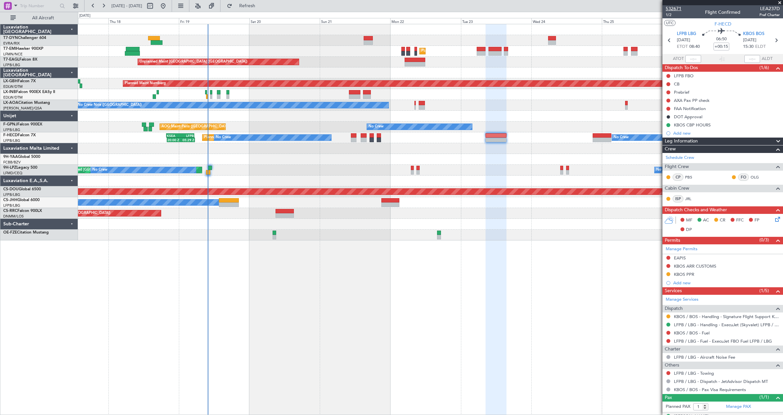
click at [671, 8] on span "532671" at bounding box center [673, 8] width 16 height 7
